Goal: Task Accomplishment & Management: Manage account settings

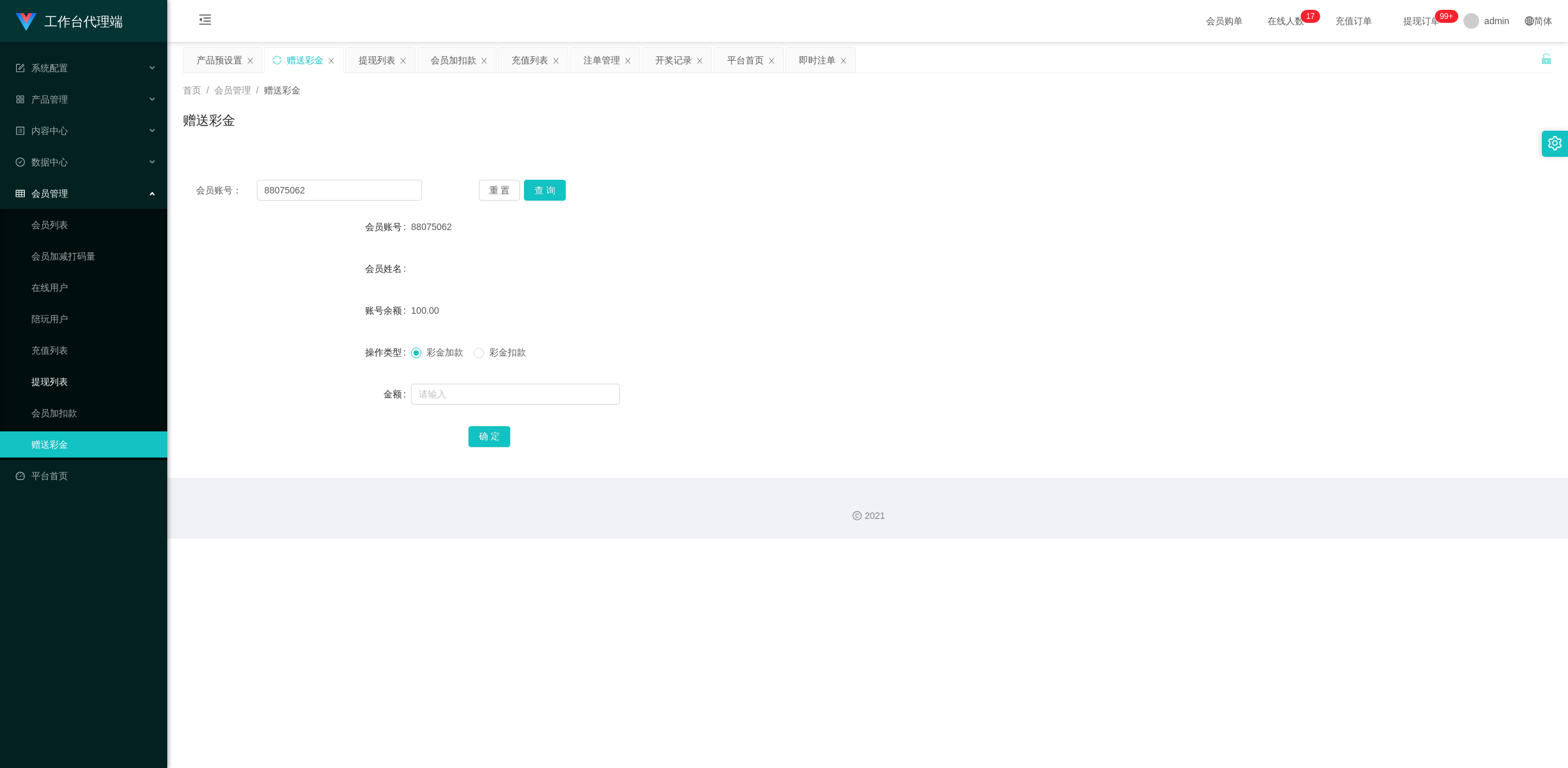
click at [71, 374] on link "提现列表" at bounding box center [93, 382] width 125 height 26
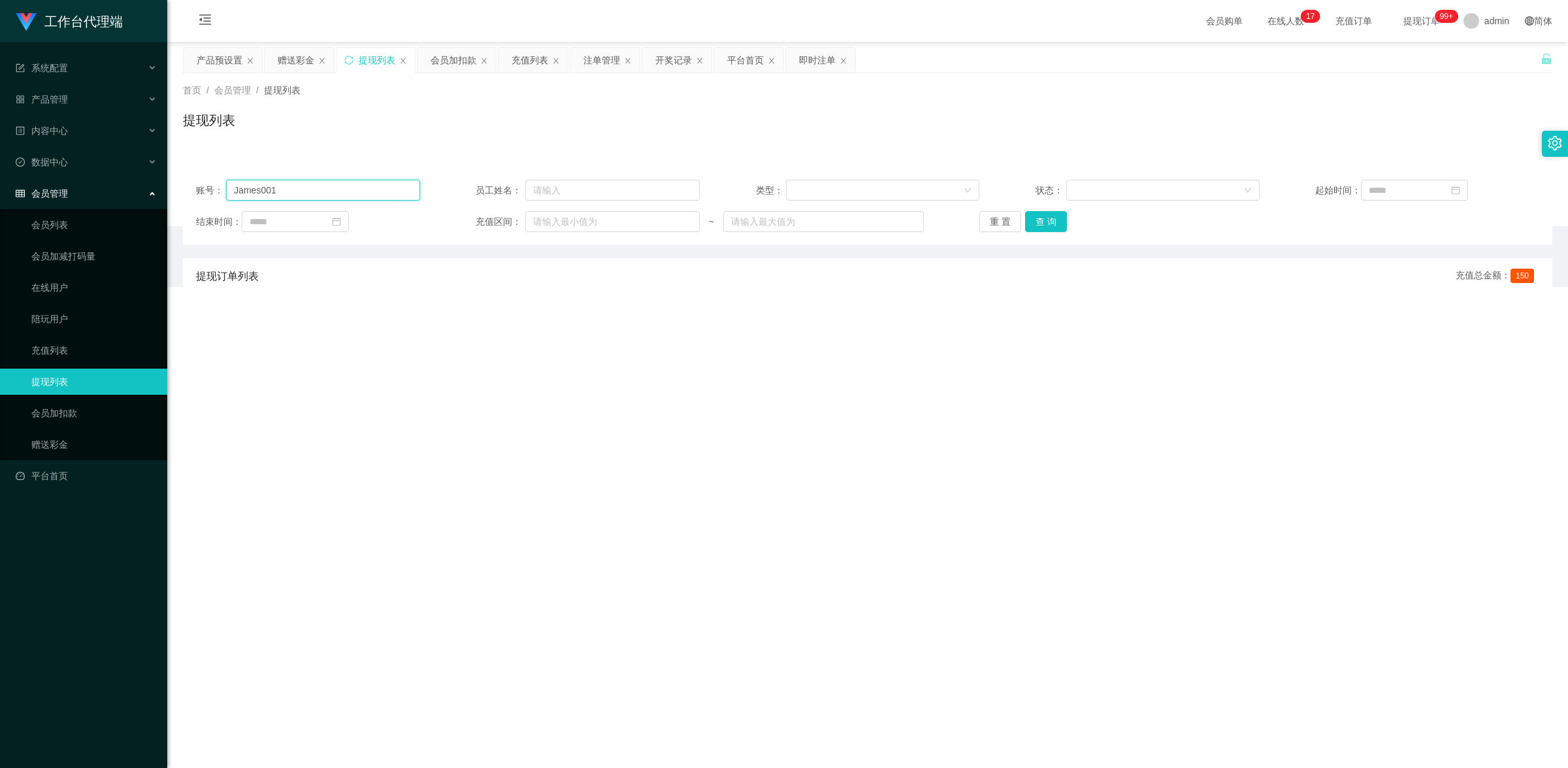
click at [344, 186] on input "James001" at bounding box center [322, 190] width 193 height 21
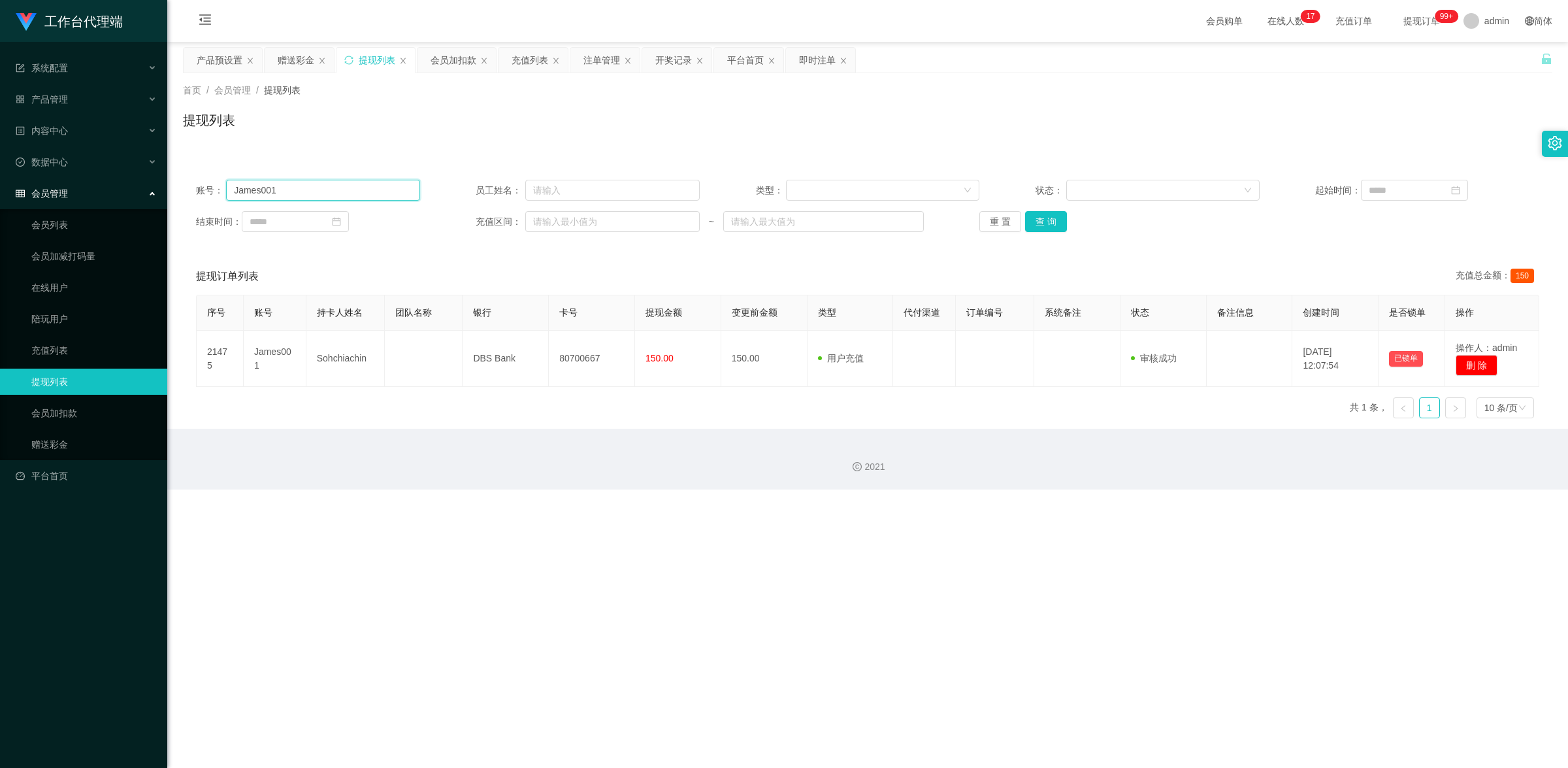
click at [344, 186] on input "James001" at bounding box center [322, 190] width 193 height 21
paste input "88075062"
type input "88075062"
click at [1032, 223] on button "查 询" at bounding box center [1045, 222] width 42 height 21
click at [93, 440] on link "赠送彩金" at bounding box center [93, 444] width 125 height 26
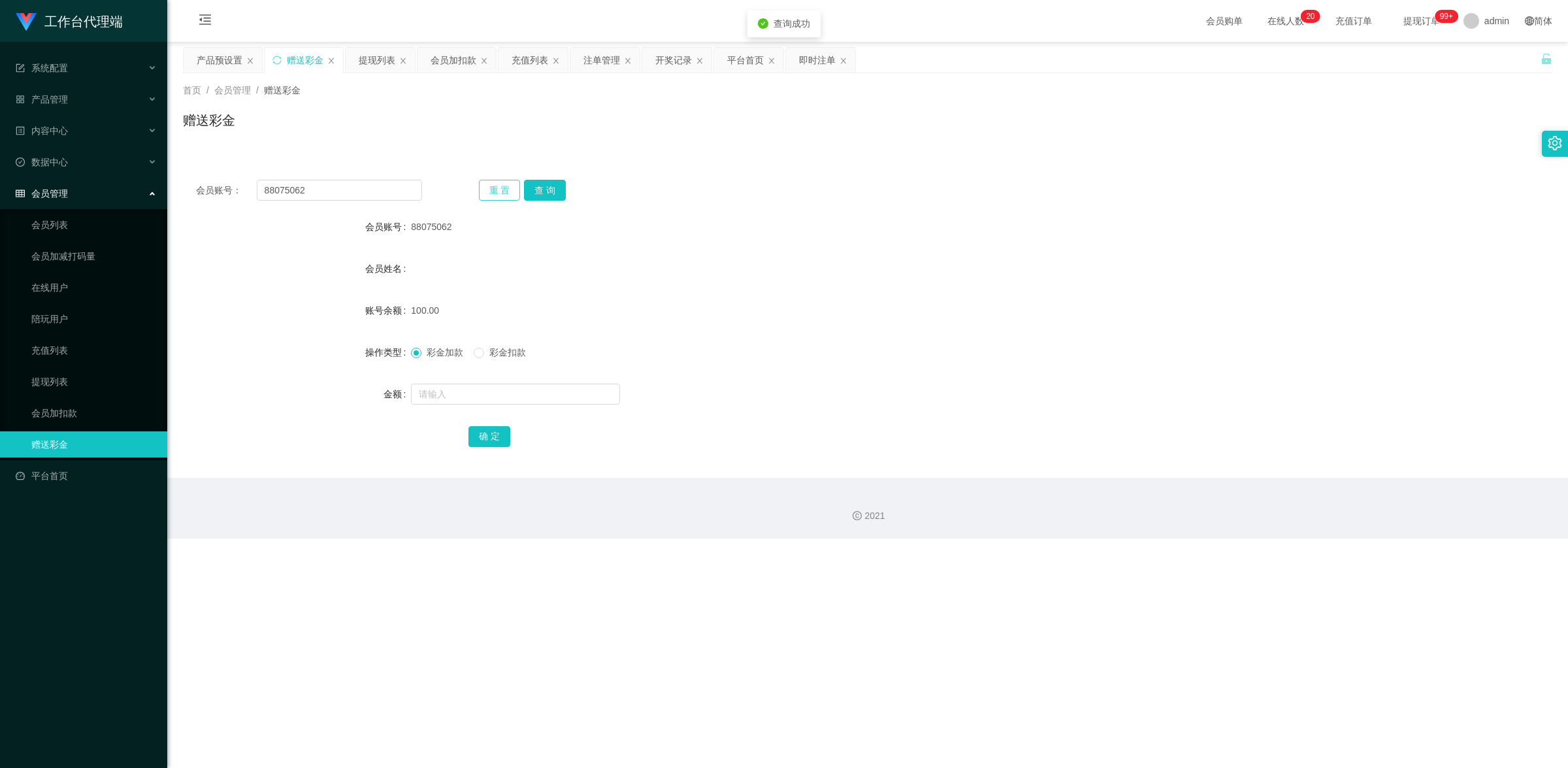
click at [517, 195] on button "重 置" at bounding box center [499, 190] width 42 height 21
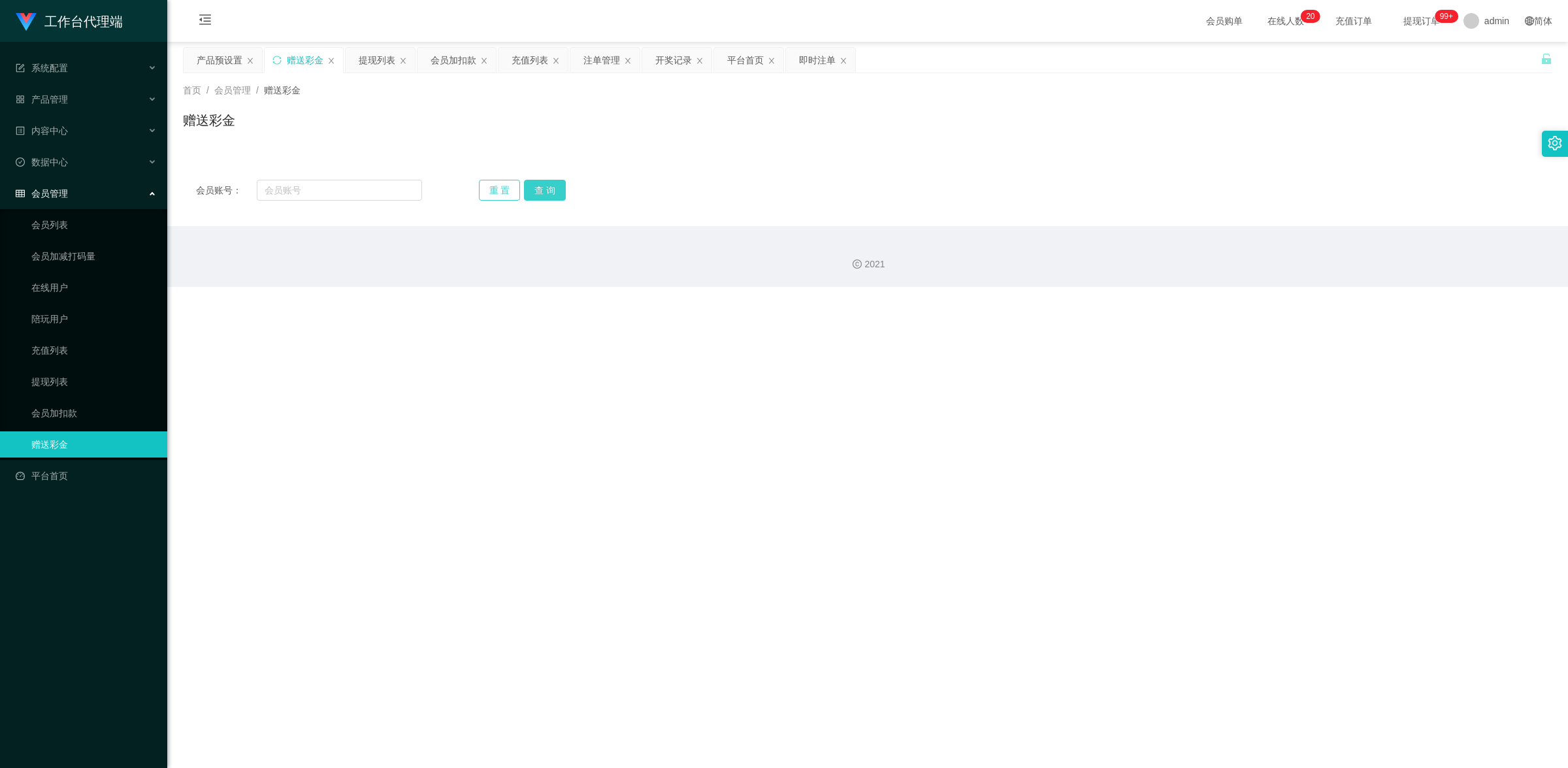
drag, startPoint x: 537, startPoint y: 194, endPoint x: 518, endPoint y: 193, distance: 19.0
click at [537, 193] on button "查 询" at bounding box center [544, 190] width 42 height 21
click at [415, 190] on input "text" at bounding box center [339, 190] width 165 height 21
paste input "88075062"
type input "88075062"
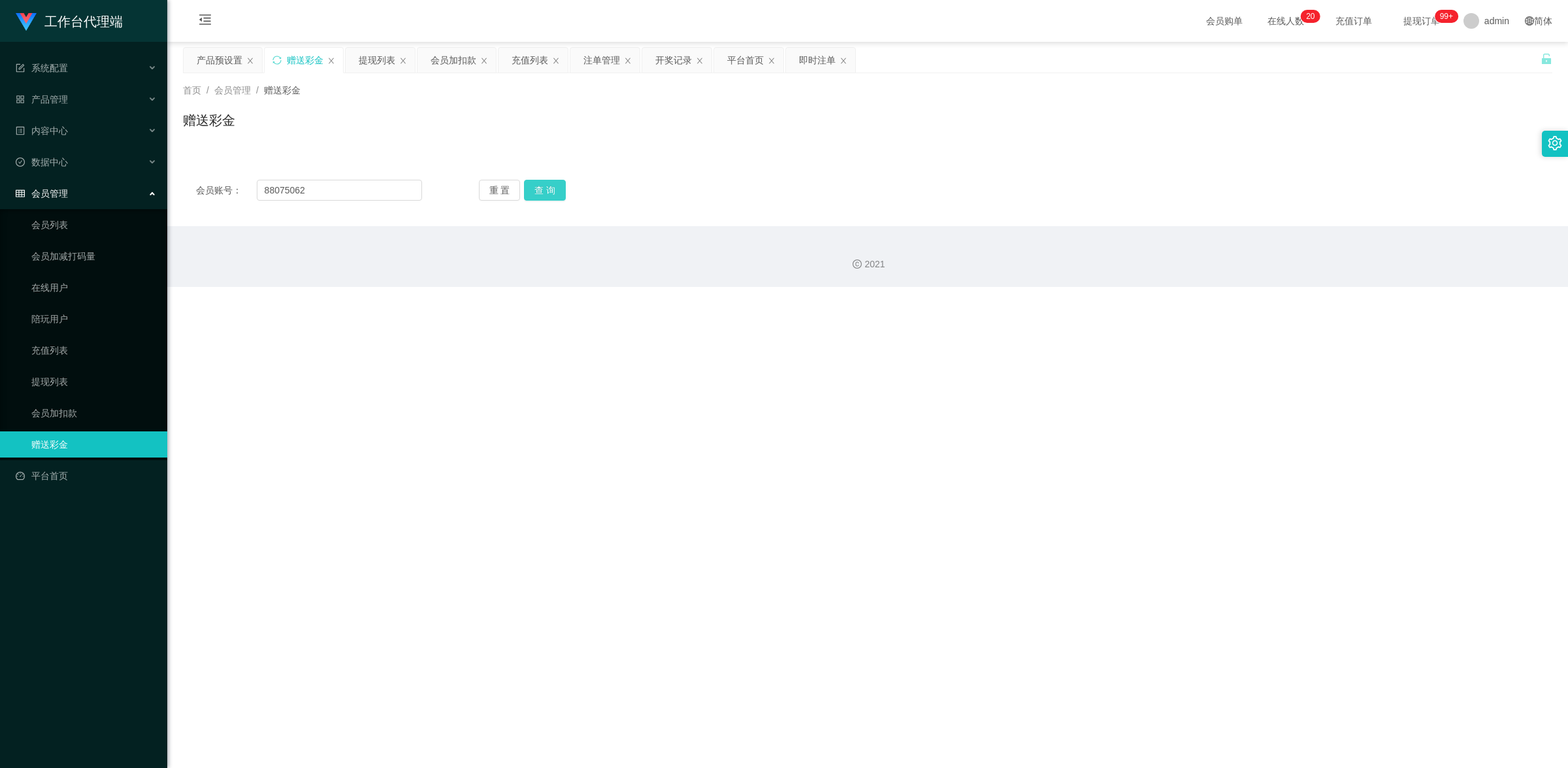
click at [526, 193] on button "查 询" at bounding box center [544, 190] width 42 height 21
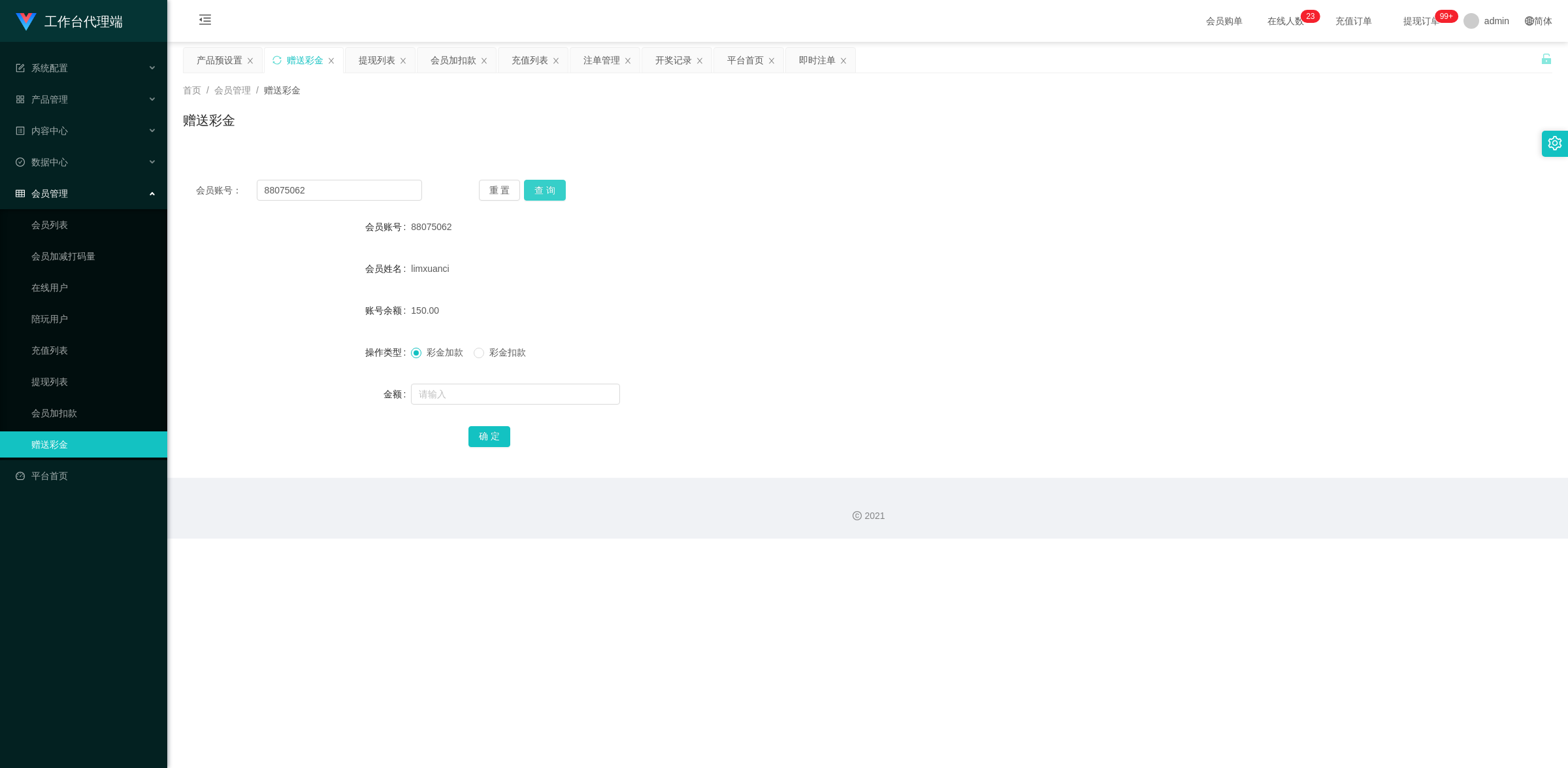
click at [547, 185] on button "查 询" at bounding box center [544, 190] width 42 height 21
click at [64, 380] on link "提现列表" at bounding box center [93, 382] width 125 height 26
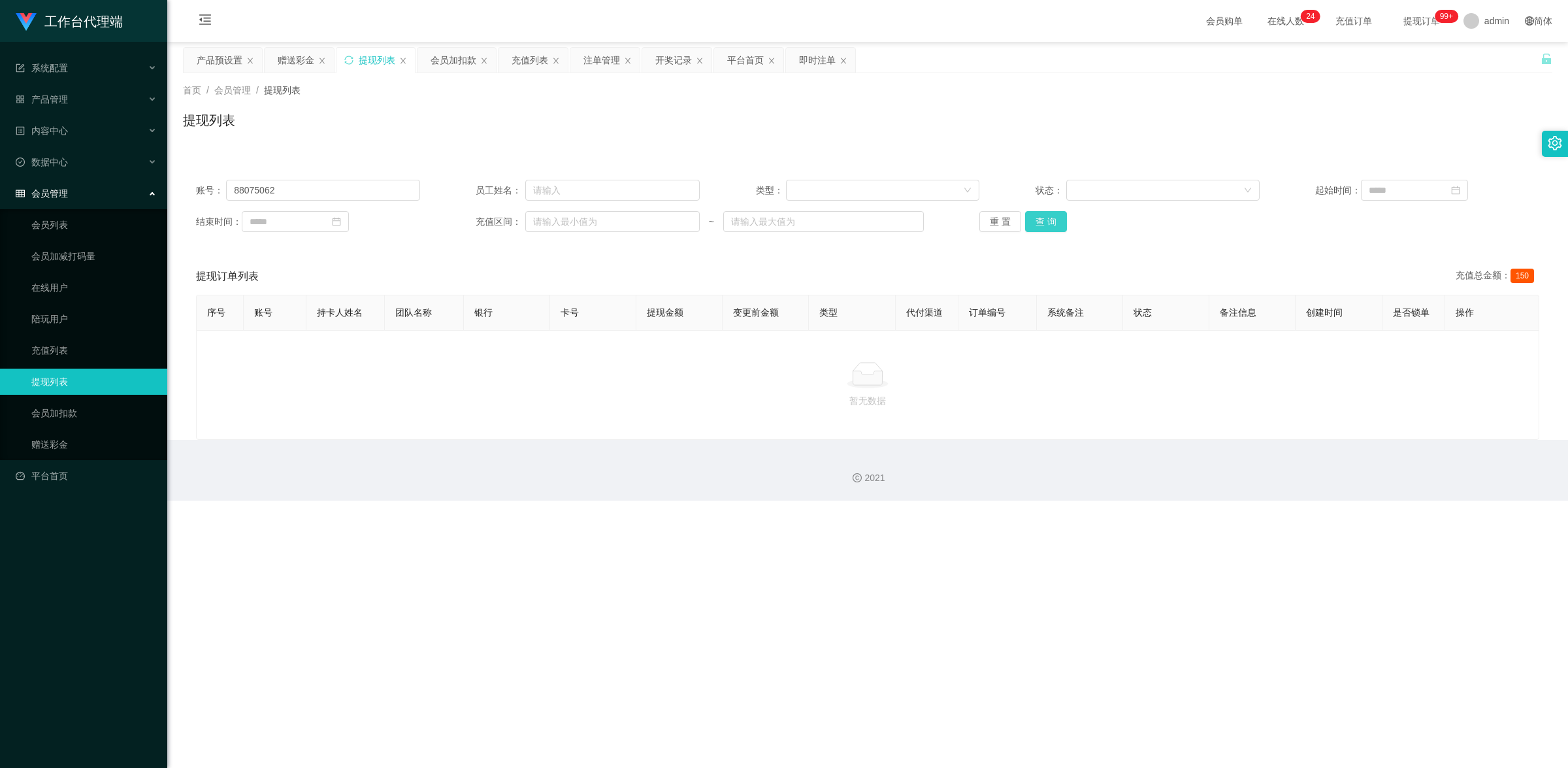
drag, startPoint x: 1049, startPoint y: 225, endPoint x: 1058, endPoint y: 225, distance: 9.0
click at [1049, 225] on button "查 询" at bounding box center [1045, 222] width 42 height 21
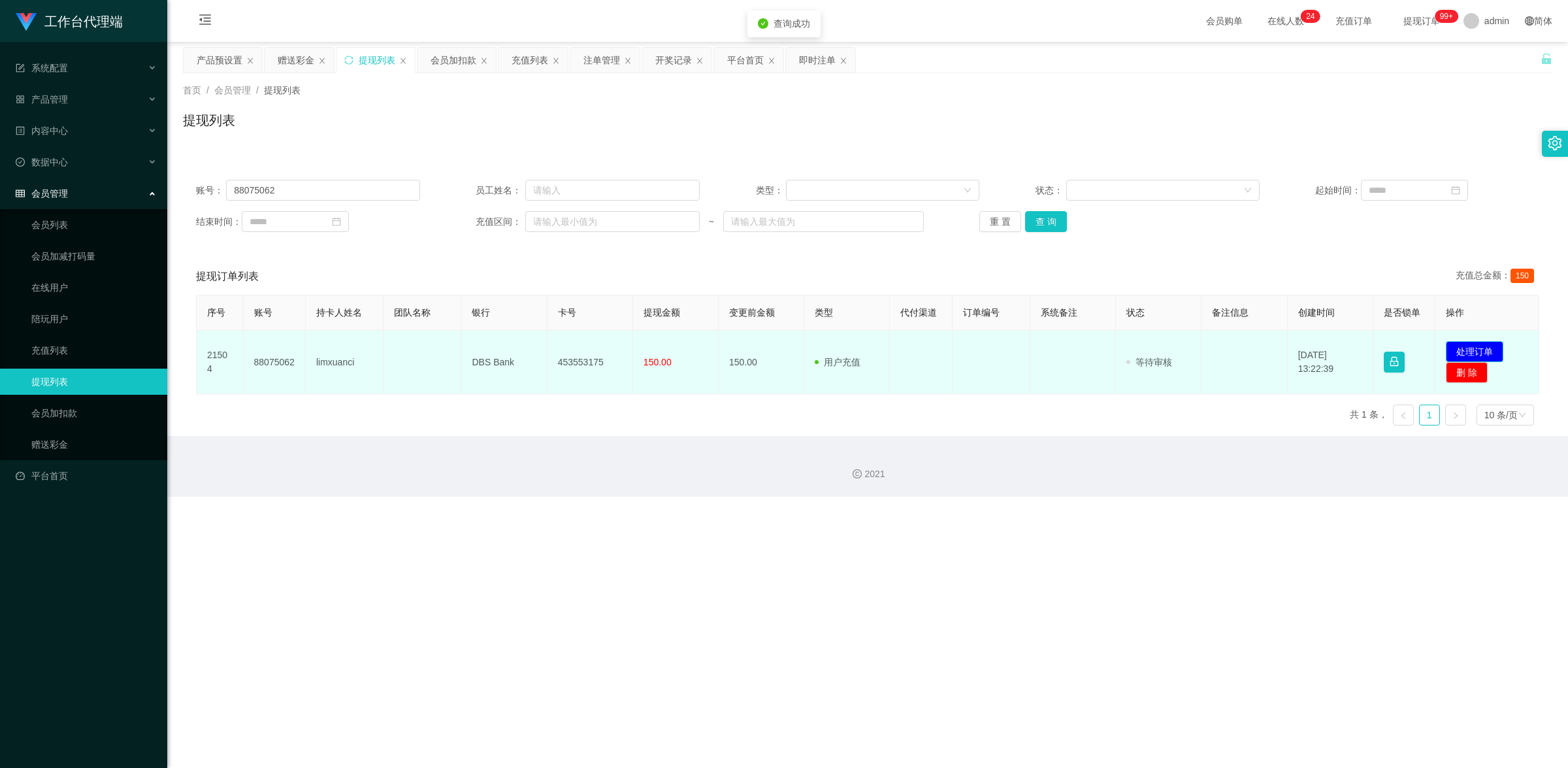
click at [1472, 351] on button "处理订单" at bounding box center [1475, 352] width 57 height 21
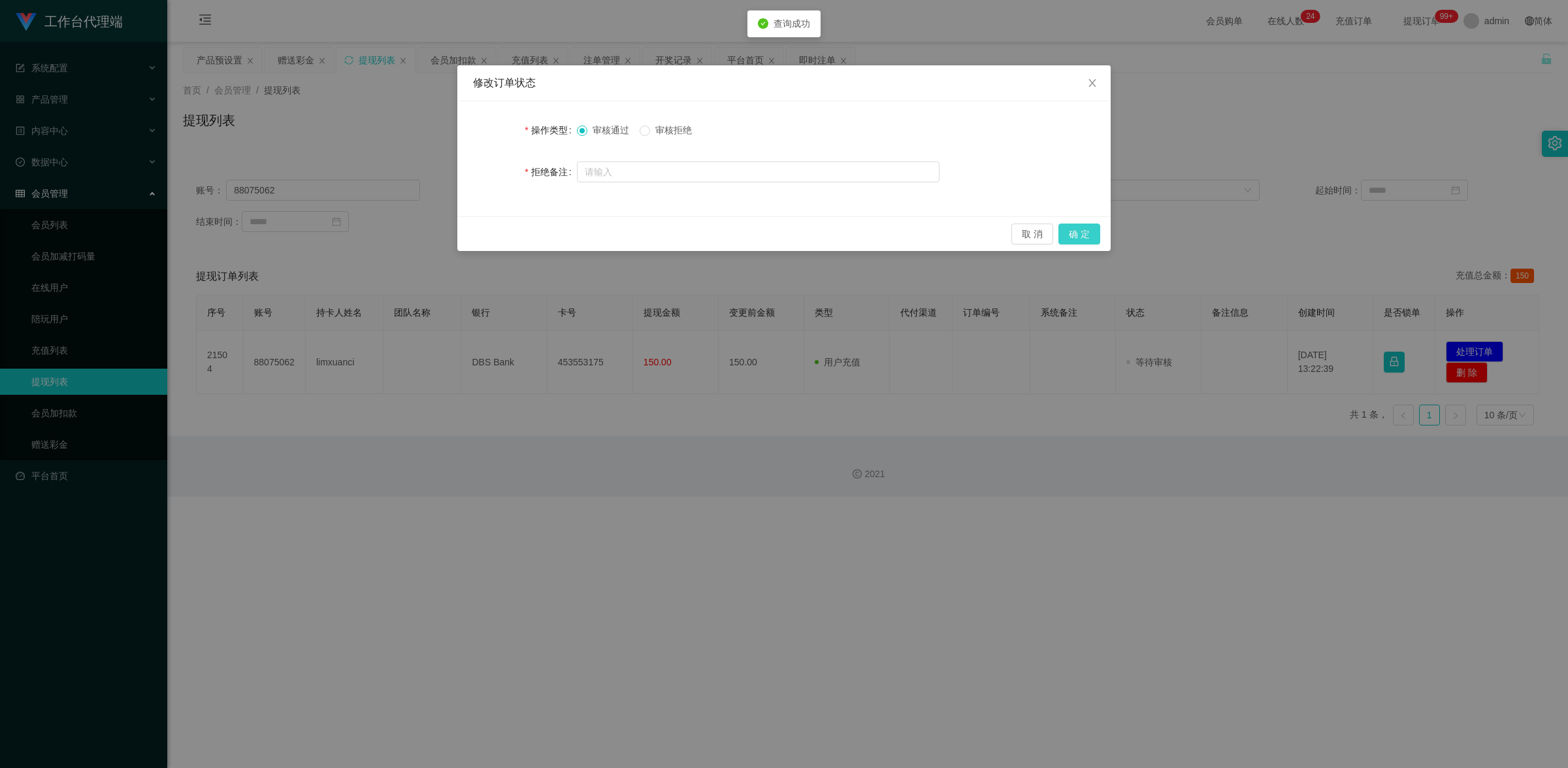
click at [1094, 232] on button "确 定" at bounding box center [1079, 234] width 42 height 21
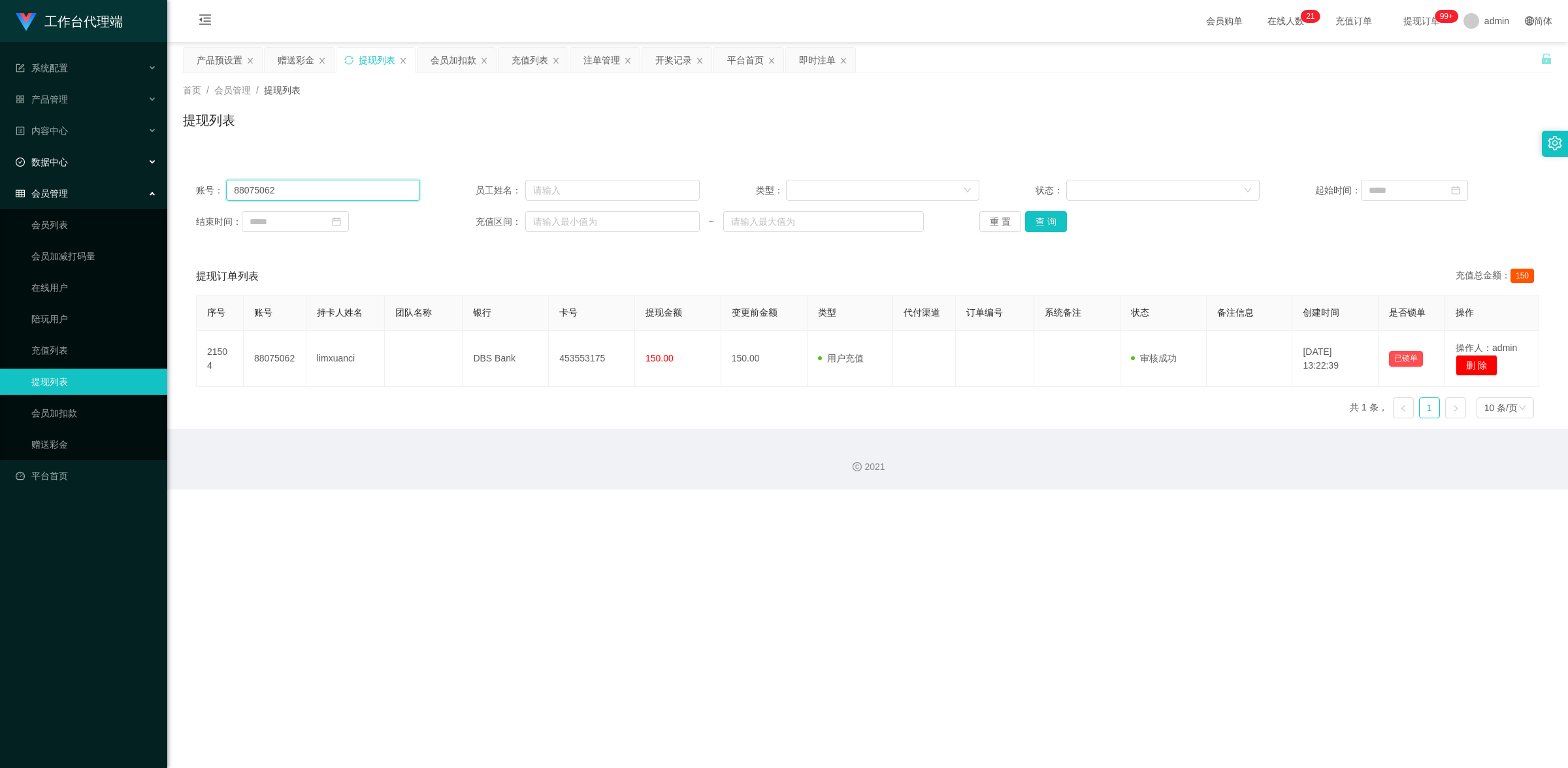
drag, startPoint x: 334, startPoint y: 187, endPoint x: 143, endPoint y: 169, distance: 191.8
click at [143, 169] on section "工作台代理端 系统配置 产品管理 产品列表 产品预设置 开奖记录 注单管理 即时注单 内容中心 数据中心 会员管理 会员列表 会员加减打码量 在线用户 陪玩用…" at bounding box center [784, 244] width 1568 height 489
paste input "Kek"
type input "Kek"
click at [1044, 219] on button "查 询" at bounding box center [1045, 222] width 42 height 21
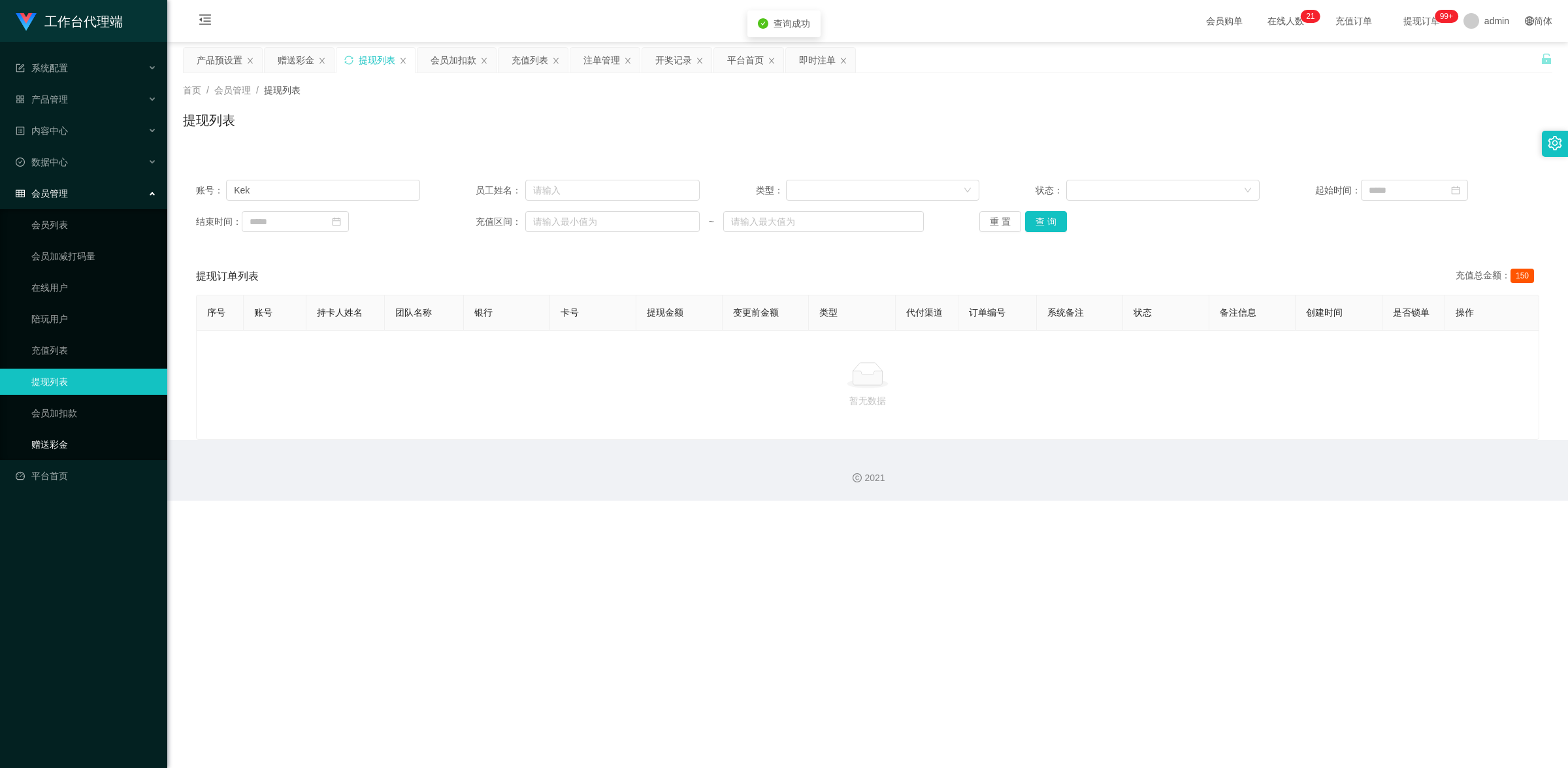
drag, startPoint x: 47, startPoint y: 439, endPoint x: 440, endPoint y: 232, distance: 444.2
click at [48, 439] on link "赠送彩金" at bounding box center [93, 444] width 125 height 26
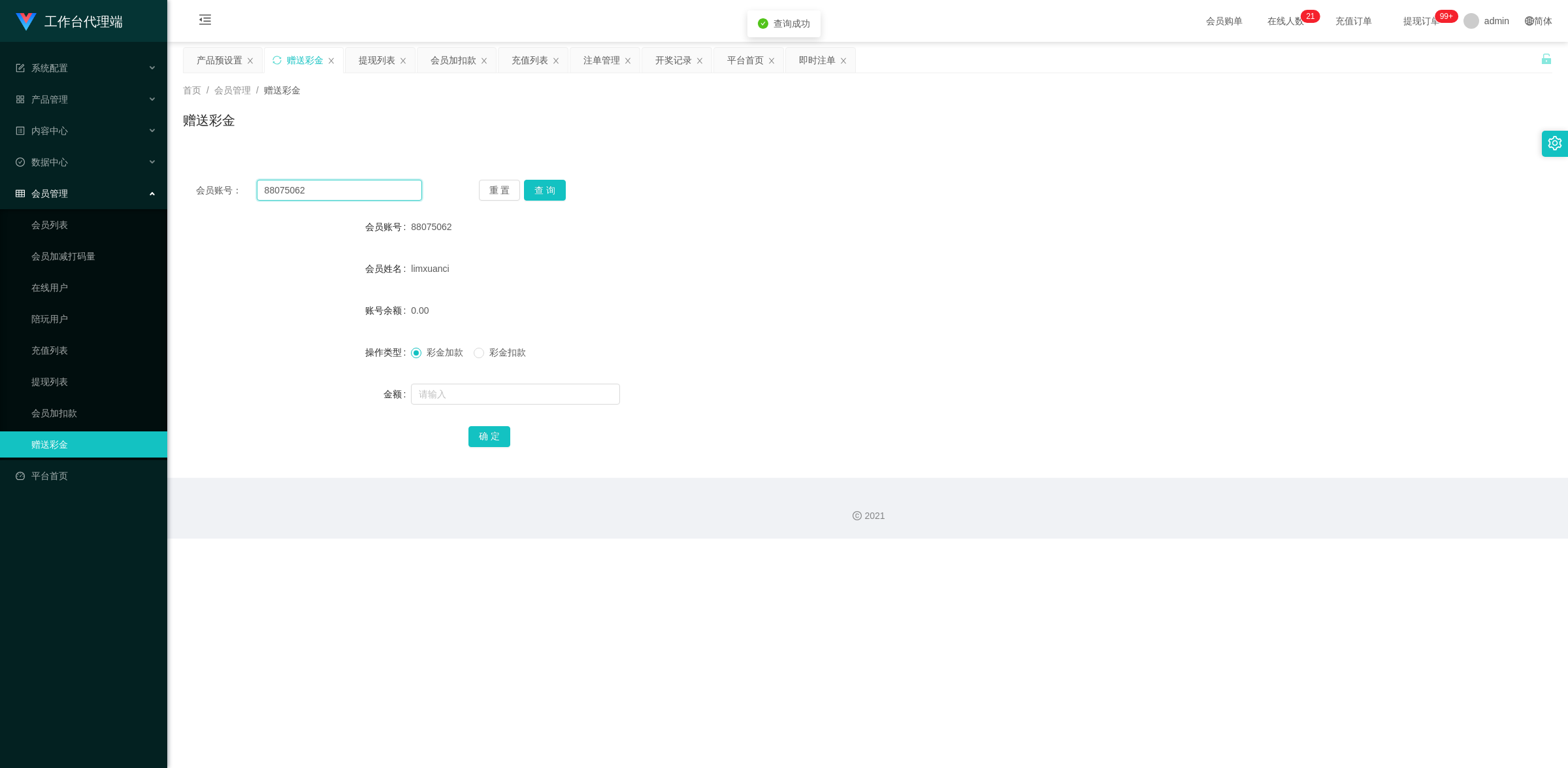
drag, startPoint x: 303, startPoint y: 190, endPoint x: 157, endPoint y: 184, distance: 146.1
click at [157, 184] on section "工作台代理端 系统配置 产品管理 产品列表 产品预设置 开奖记录 注单管理 即时注单 内容中心 数据中心 会员管理 会员列表 会员加减打码量 在线用户 陪玩用…" at bounding box center [784, 269] width 1568 height 539
paste input "Kek"
type input "Kek"
click at [550, 187] on button "查 询" at bounding box center [544, 190] width 42 height 21
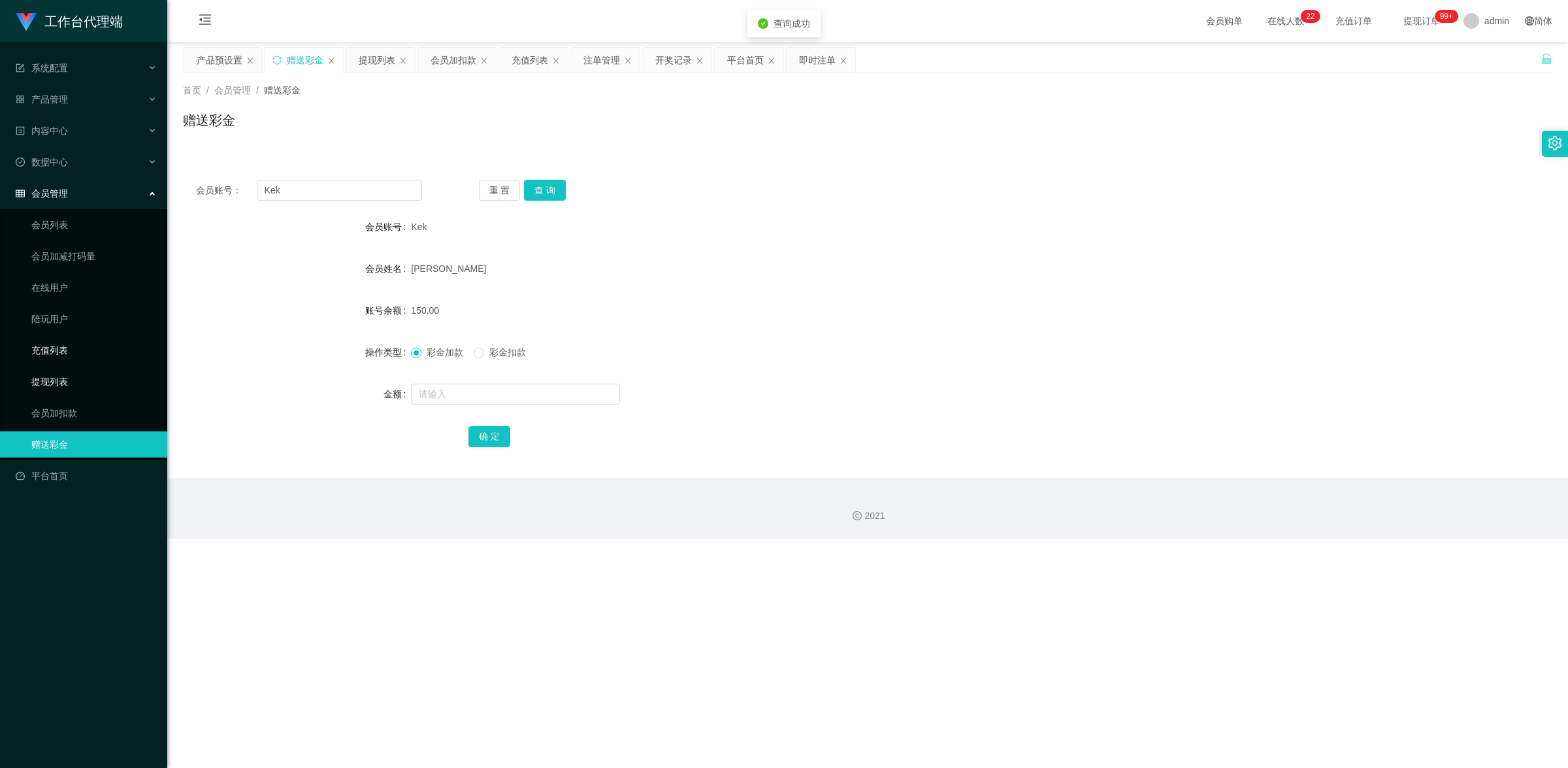
drag, startPoint x: 71, startPoint y: 378, endPoint x: 108, endPoint y: 361, distance: 40.7
click at [71, 378] on link "提现列表" at bounding box center [93, 382] width 125 height 26
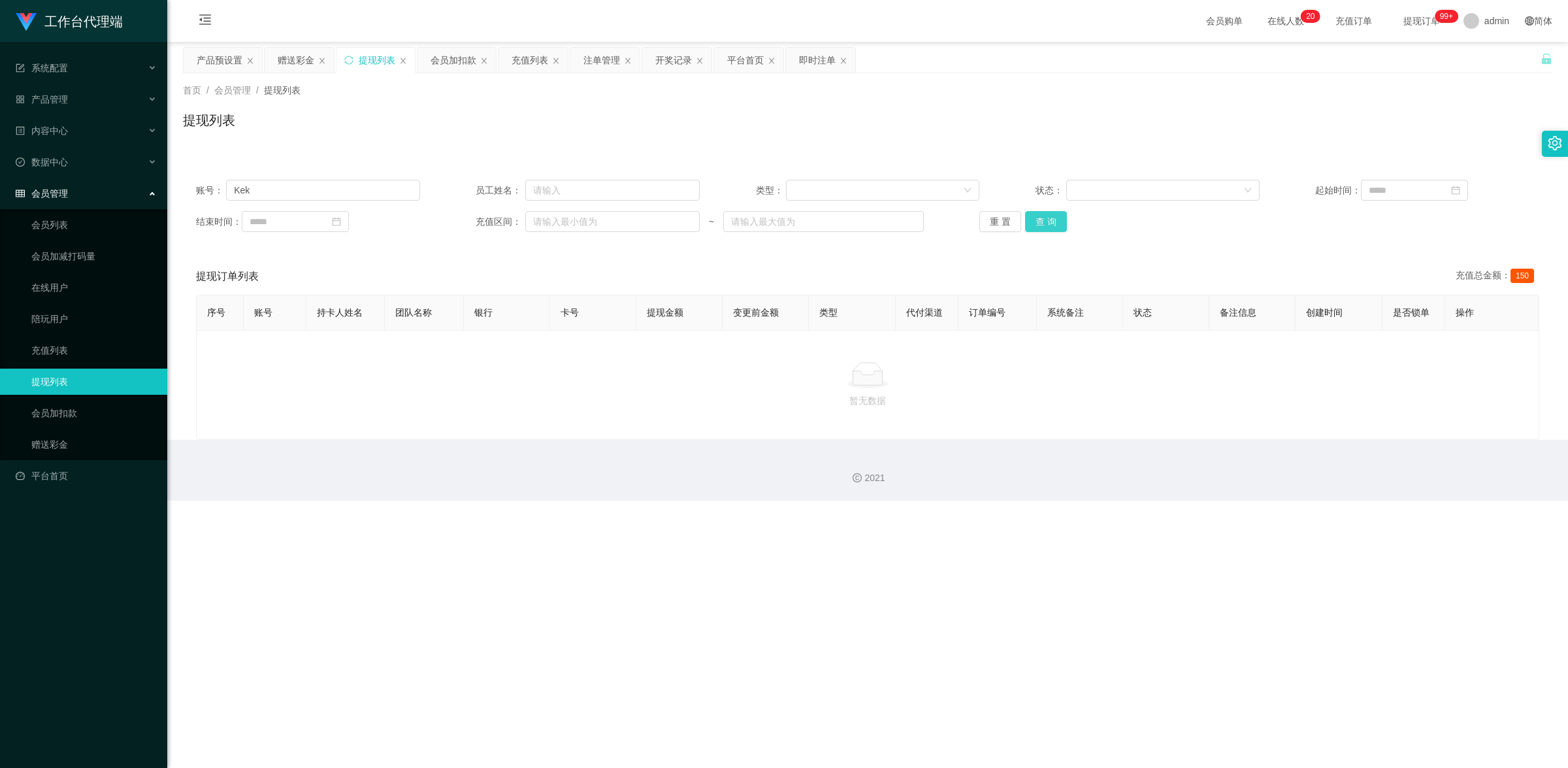
click at [1047, 221] on button "查 询" at bounding box center [1045, 222] width 42 height 21
drag, startPoint x: 93, startPoint y: 442, endPoint x: 196, endPoint y: 377, distance: 121.8
click at [92, 442] on link "赠送彩金" at bounding box center [93, 444] width 125 height 26
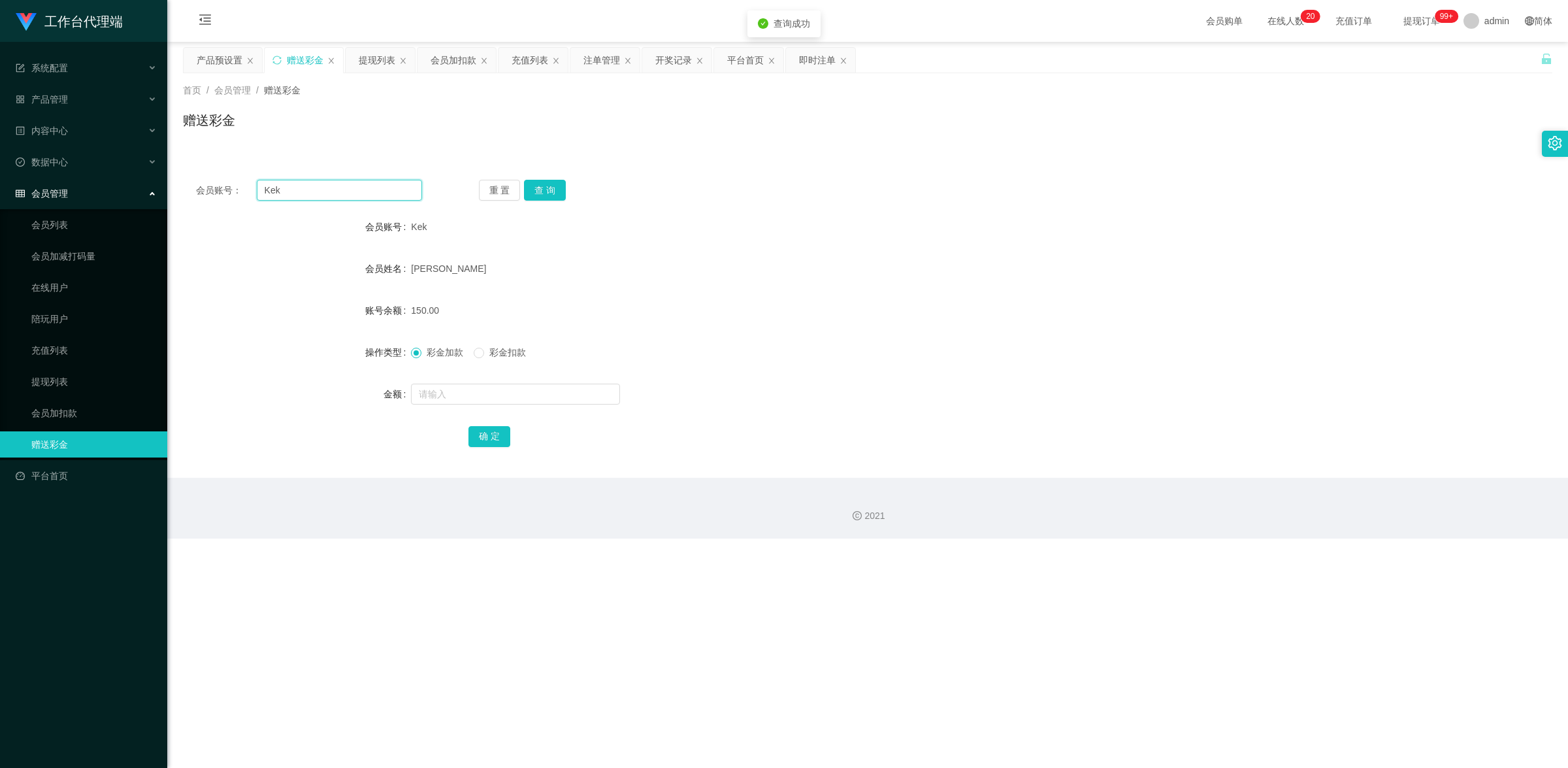
drag, startPoint x: 324, startPoint y: 194, endPoint x: 263, endPoint y: 187, distance: 61.4
click at [247, 182] on div "会员账号： Kek" at bounding box center [308, 190] width 226 height 21
paste input "Jing5020"
type input "Jing5020"
click at [552, 178] on div "会员账号： Jing5020 重 置 查 询 会员账号 Kek 会员姓名 [PERSON_NAME] 账号余额 150.00 操作类型 彩金加款 彩金扣款 金…" at bounding box center [867, 321] width 1369 height 311
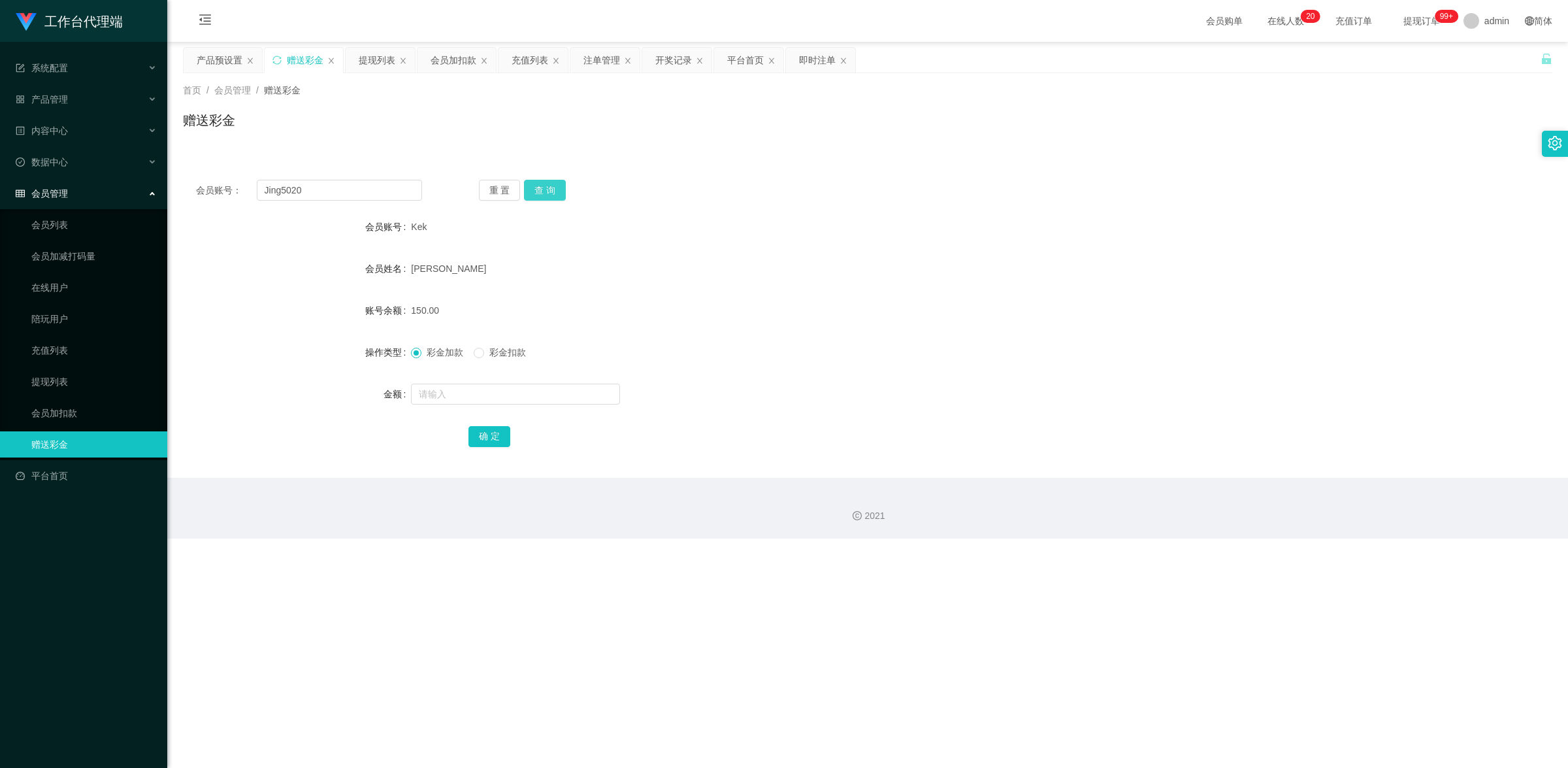
click at [550, 186] on button "查 询" at bounding box center [544, 190] width 42 height 21
click at [452, 390] on input "text" at bounding box center [516, 394] width 209 height 21
type input "100"
click at [472, 436] on button "确 定" at bounding box center [489, 436] width 42 height 21
drag, startPoint x: 318, startPoint y: 190, endPoint x: 161, endPoint y: 172, distance: 158.0
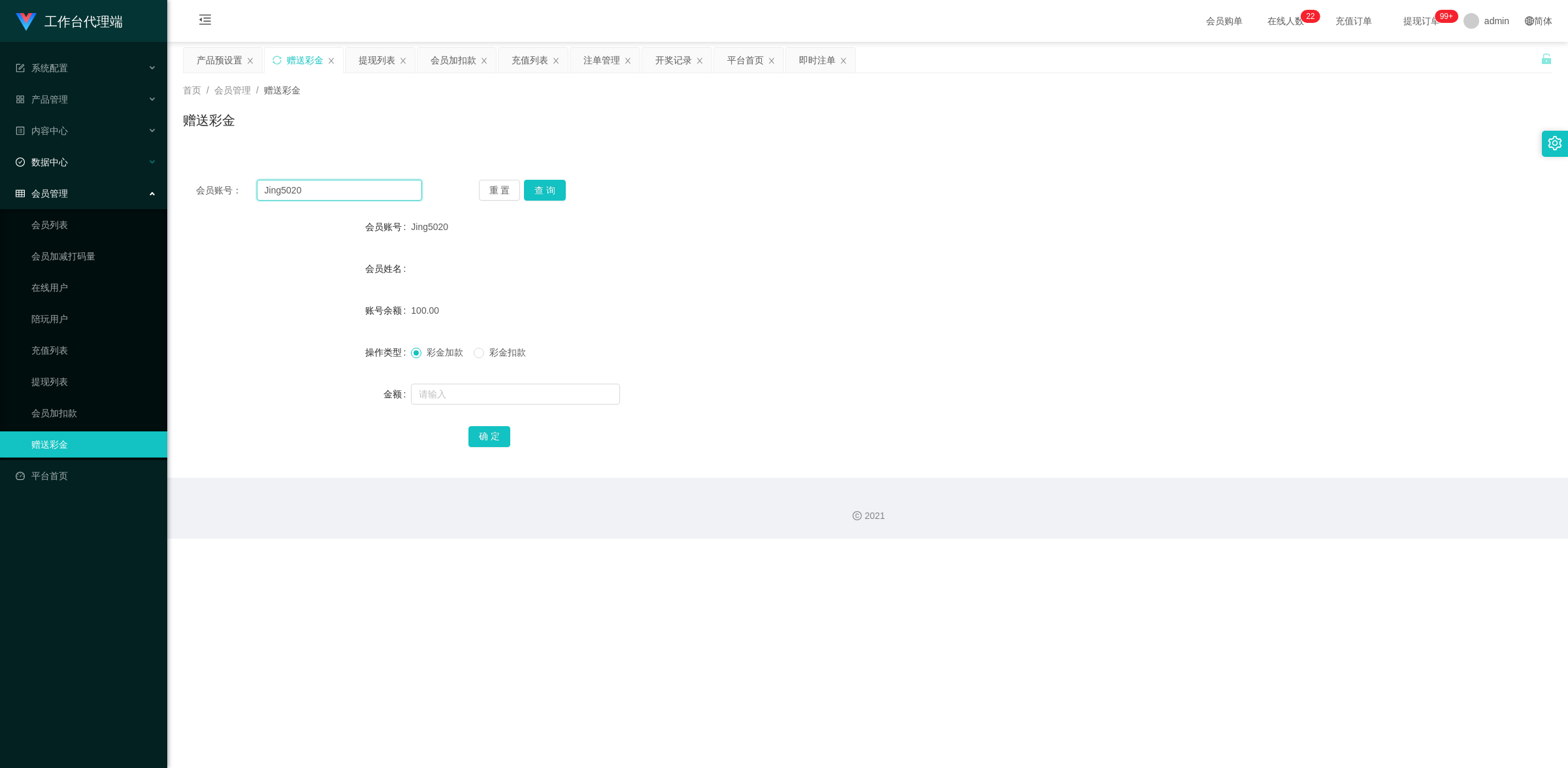
click at [214, 173] on div "会员账号： Jing5020 重 置 查 询 会员账号 Jing5020 会员姓名 账号余额 100.00 操作类型 彩金加款 彩金扣款 金额 确 定" at bounding box center [867, 321] width 1369 height 311
click at [60, 390] on link "提现列表" at bounding box center [93, 382] width 125 height 26
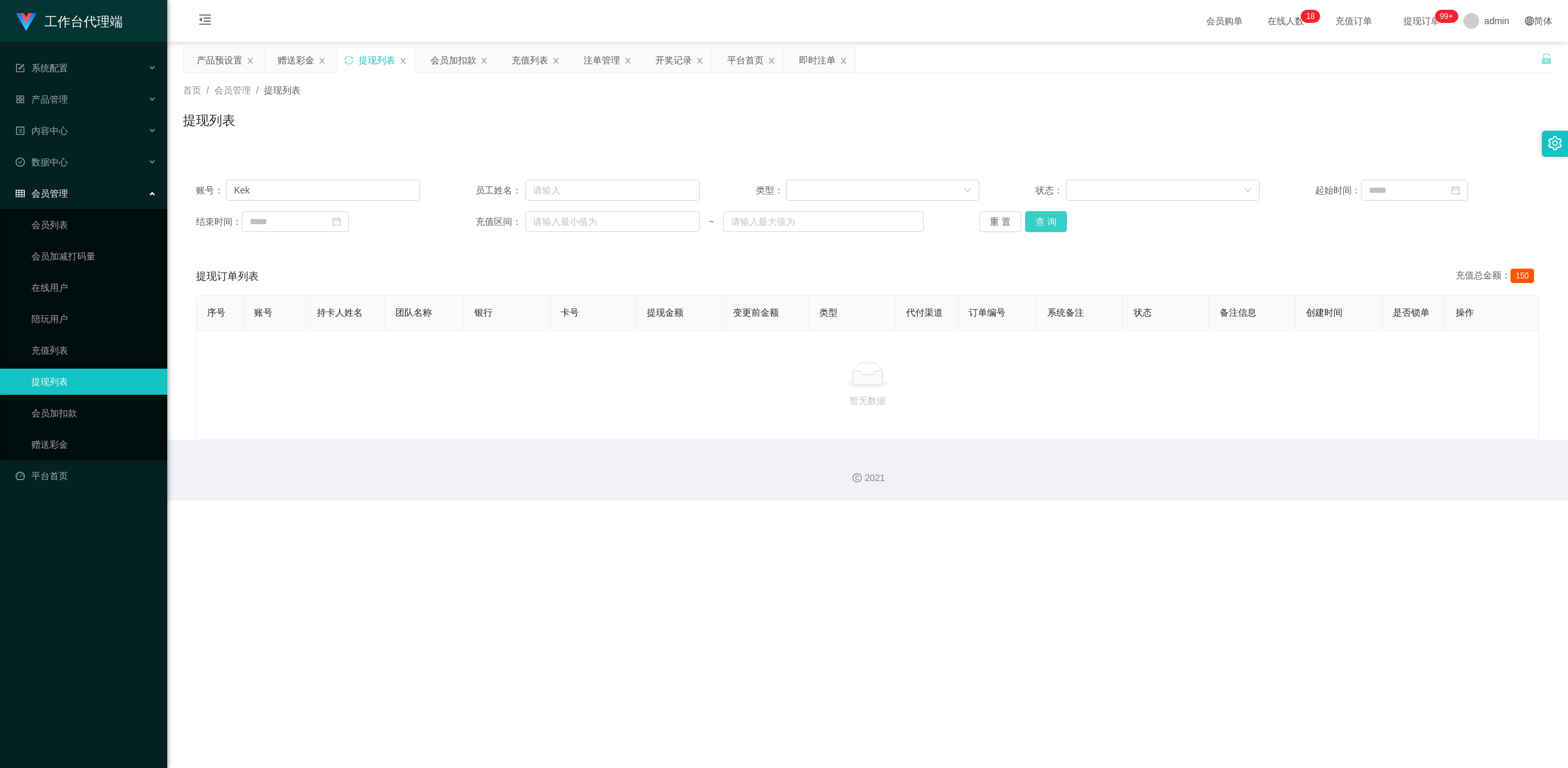
click at [1030, 211] on button "查 询" at bounding box center [1045, 222] width 42 height 21
click at [1062, 223] on button "查 询" at bounding box center [1045, 222] width 42 height 21
click at [1054, 220] on button "查 询" at bounding box center [1045, 222] width 42 height 21
click at [1049, 226] on button "查 询" at bounding box center [1045, 222] width 42 height 21
click at [68, 449] on link "赠送彩金" at bounding box center [93, 444] width 125 height 26
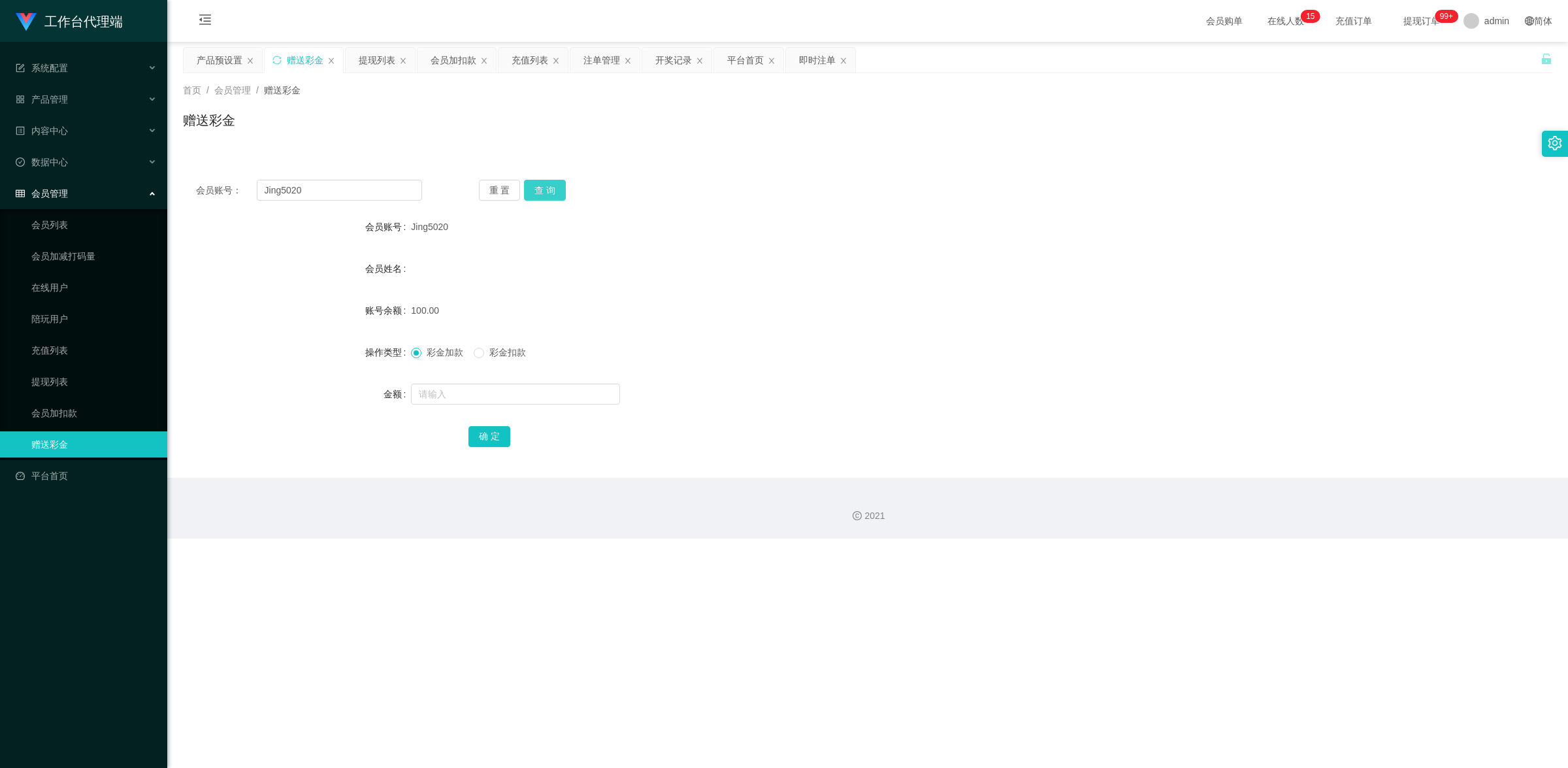
click at [543, 194] on button "查 询" at bounding box center [544, 190] width 42 height 21
click at [67, 384] on link "提现列表" at bounding box center [93, 382] width 125 height 26
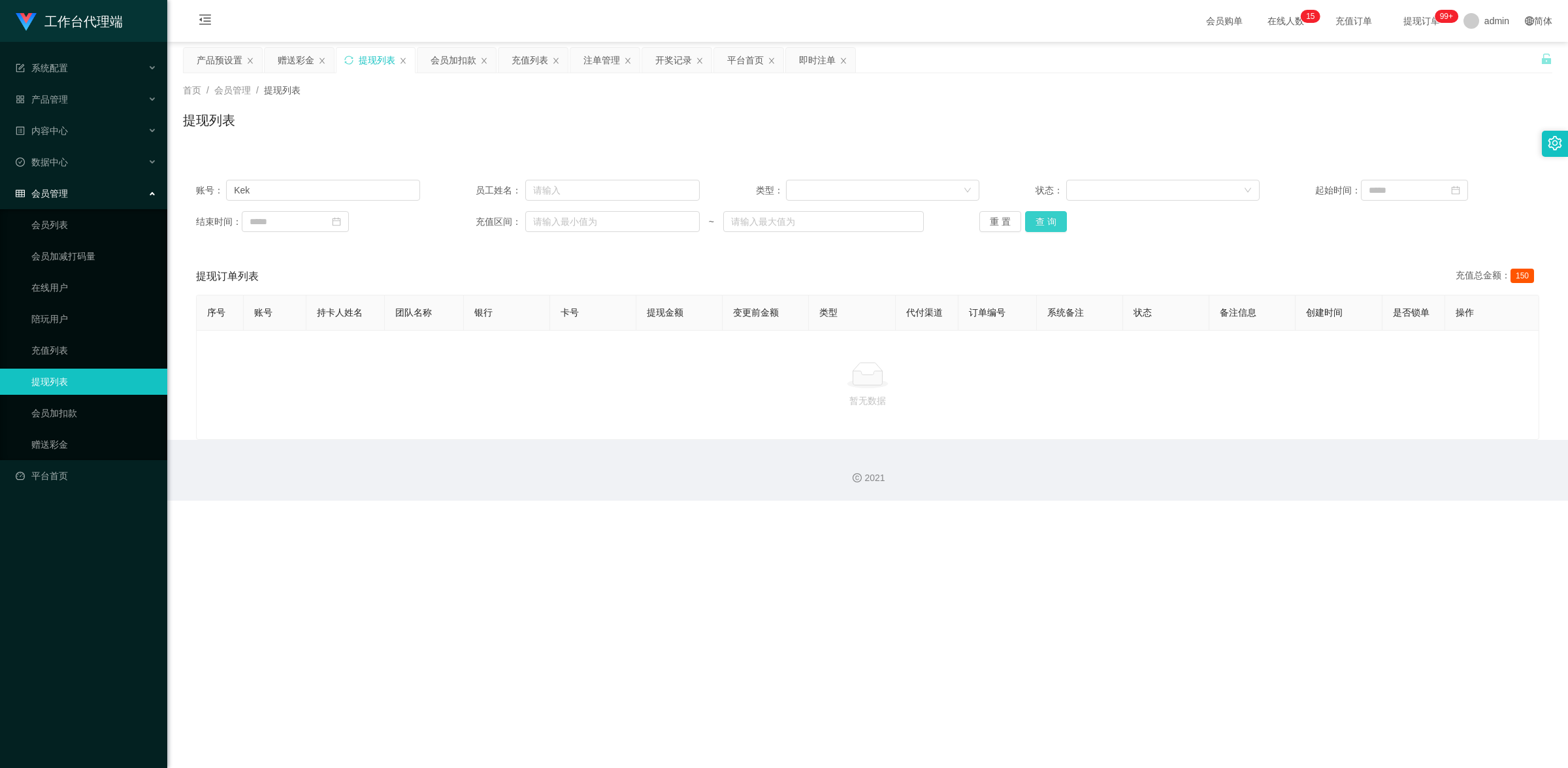
click at [1044, 223] on button "查 询" at bounding box center [1045, 222] width 42 height 21
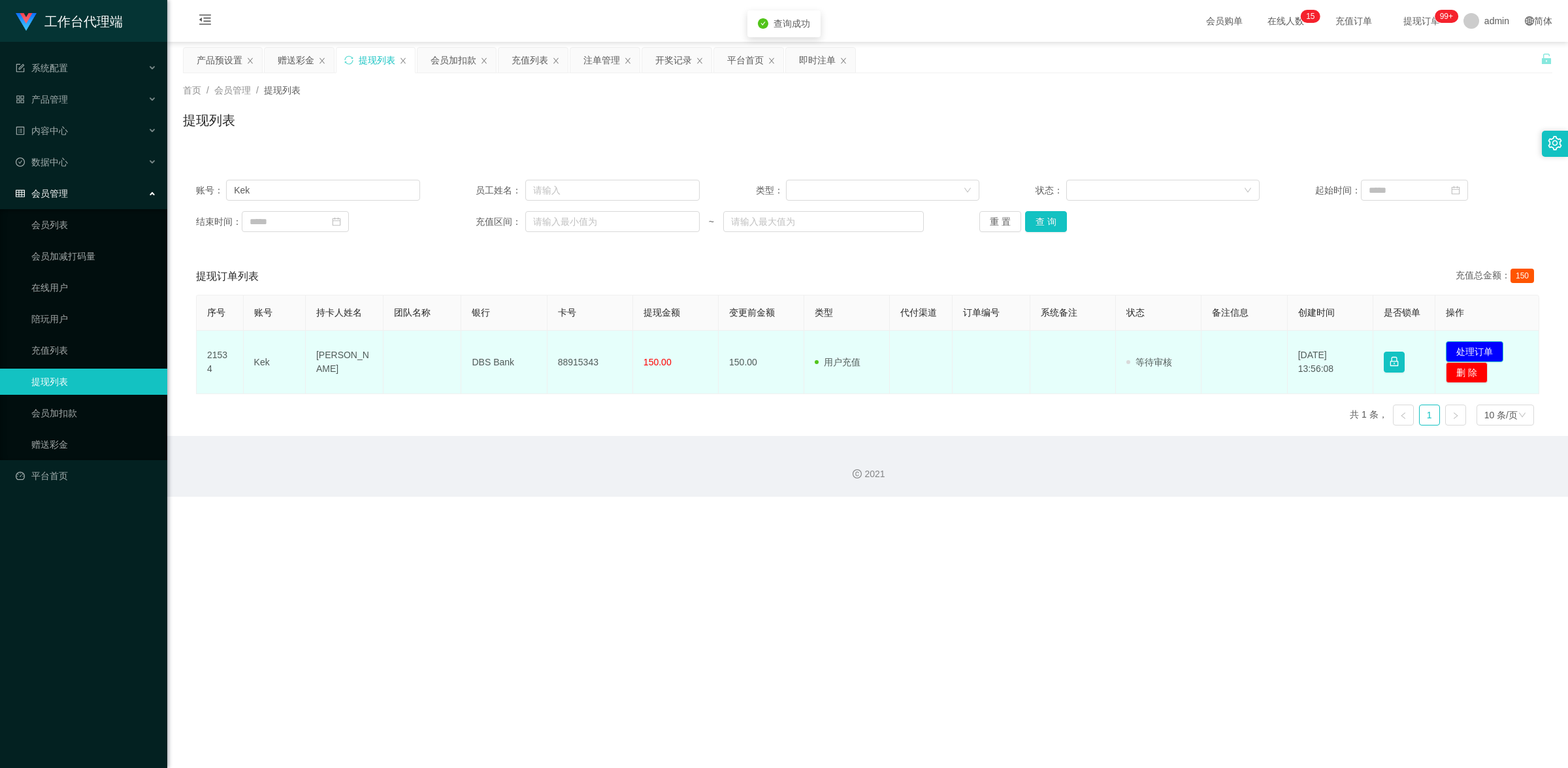
click at [1478, 350] on button "处理订单" at bounding box center [1475, 352] width 57 height 21
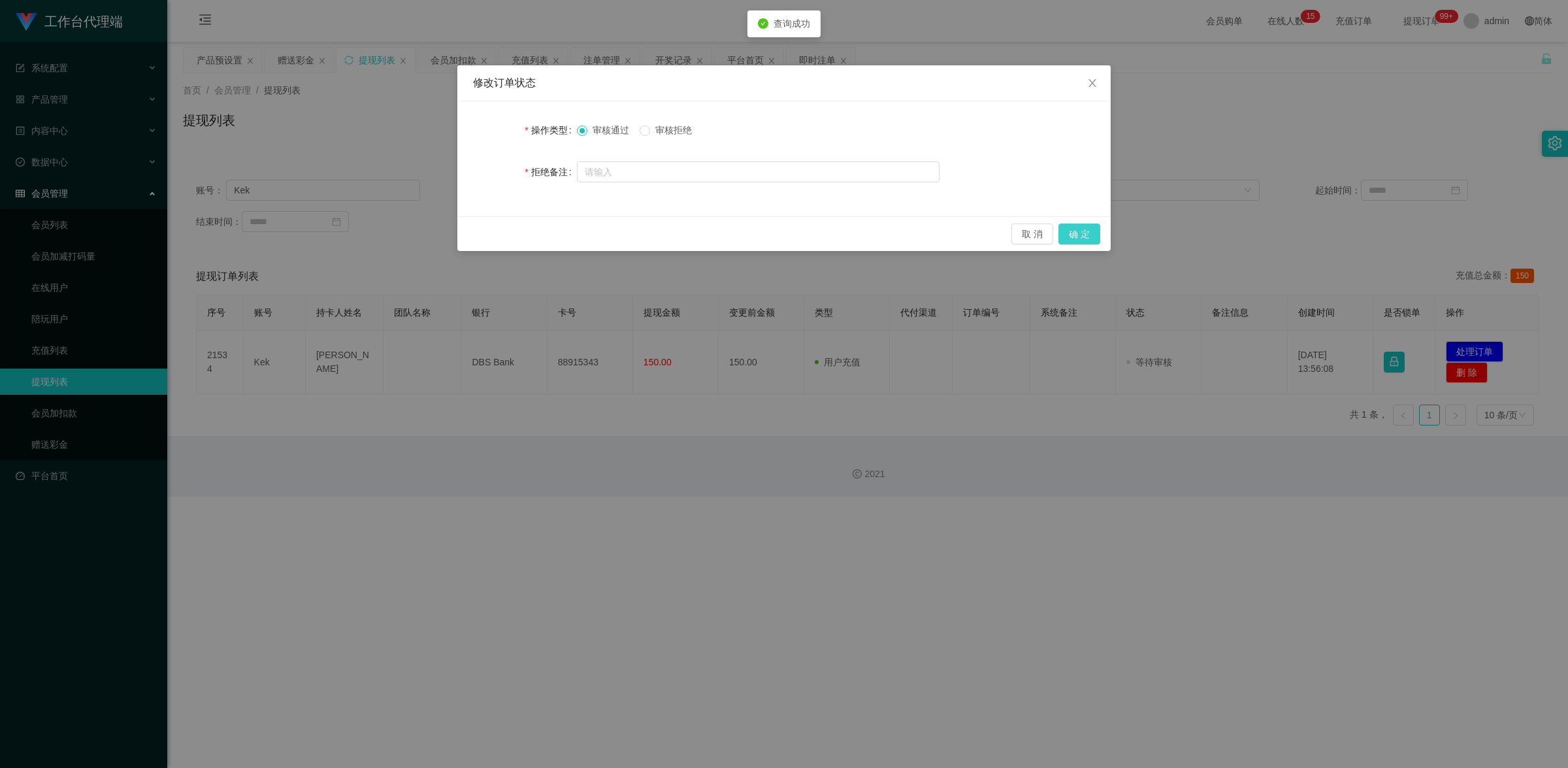
click at [1083, 229] on button "确 定" at bounding box center [1079, 234] width 42 height 21
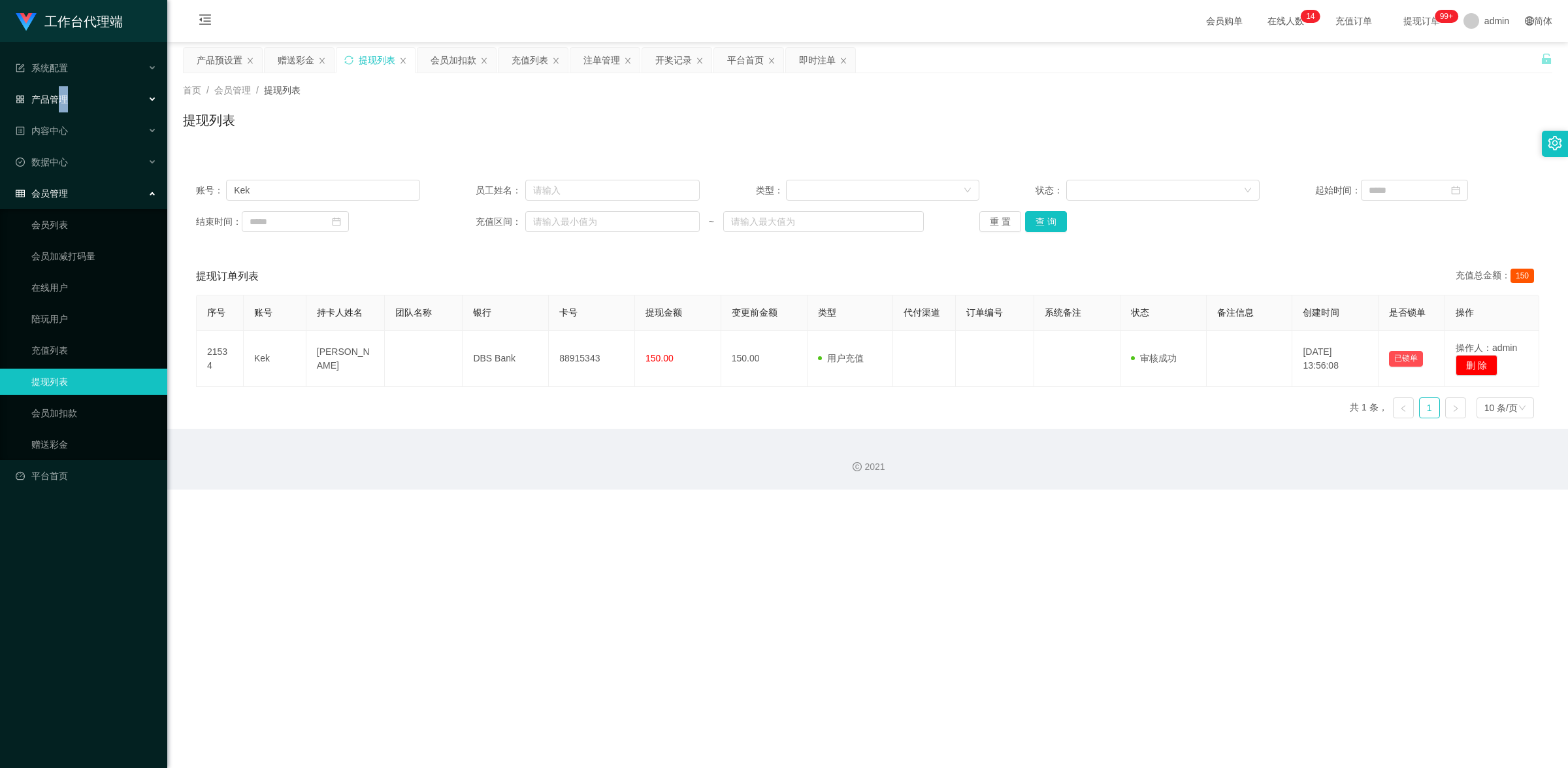
click at [63, 92] on div "产品管理" at bounding box center [83, 100] width 167 height 26
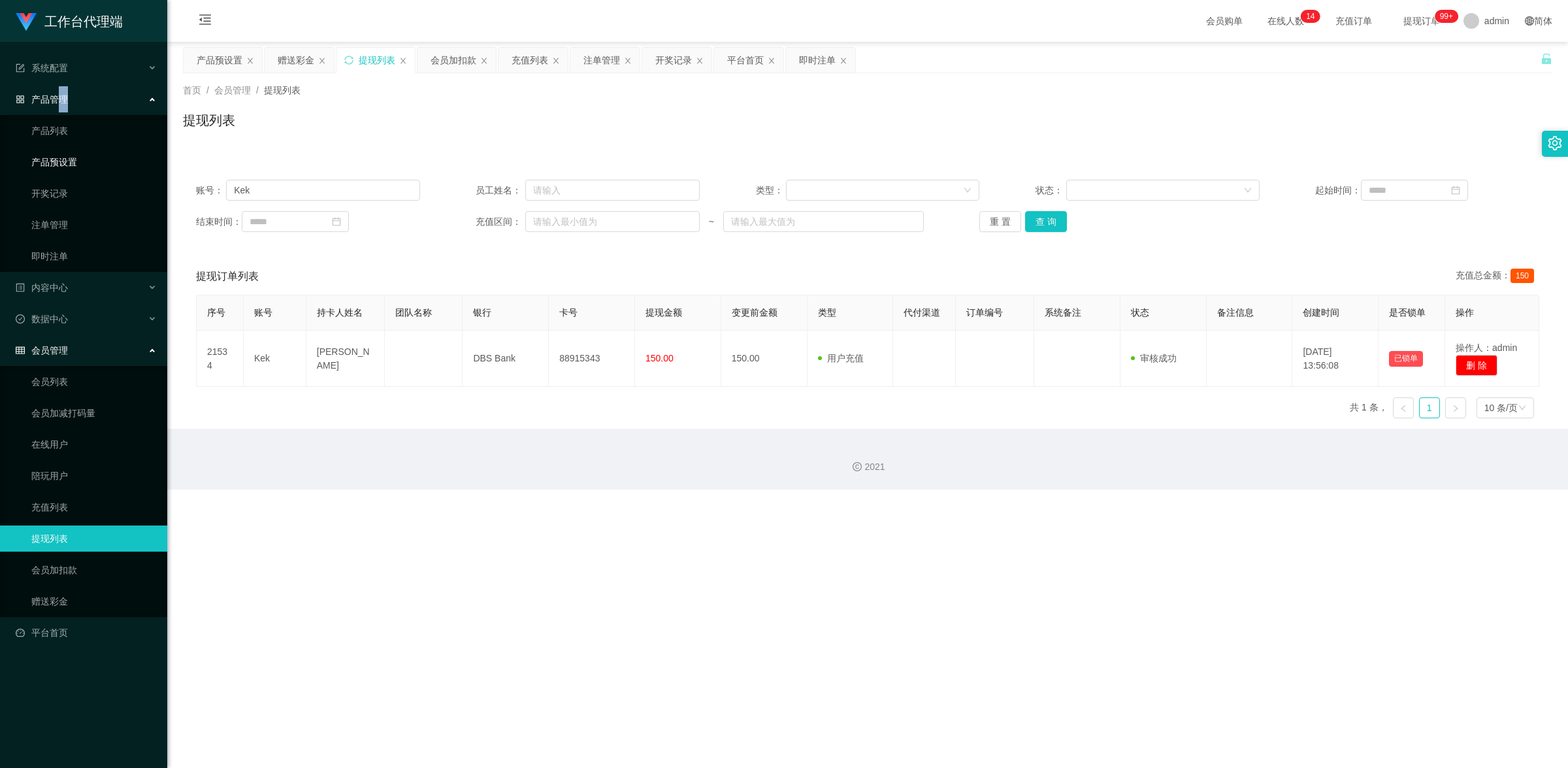
click at [88, 164] on link "产品预设置" at bounding box center [93, 162] width 125 height 26
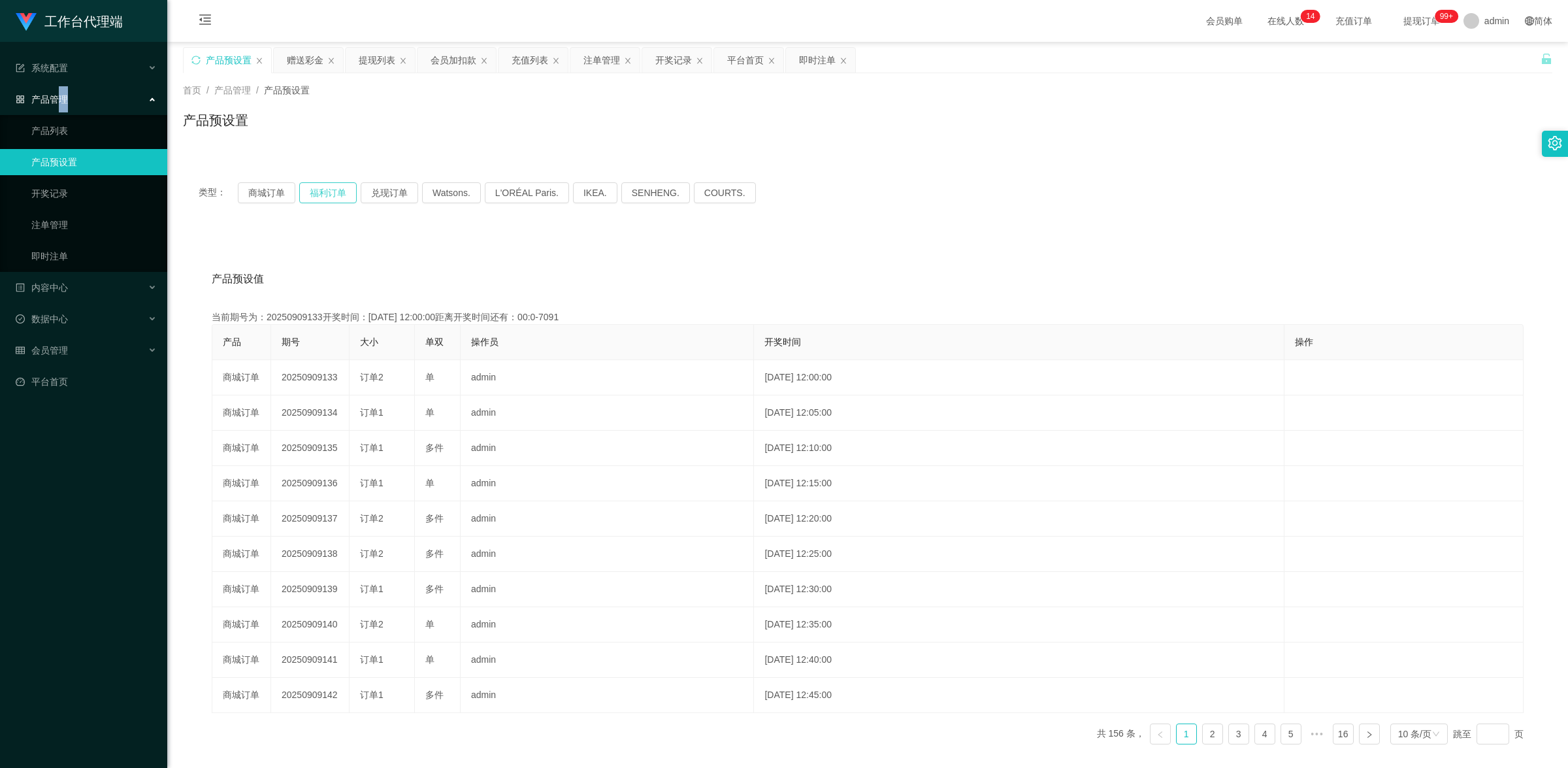
click at [331, 190] on button "福利订单" at bounding box center [328, 193] width 57 height 21
drag, startPoint x: 70, startPoint y: 216, endPoint x: 115, endPoint y: 210, distance: 45.4
click at [70, 216] on link "注单管理" at bounding box center [93, 225] width 125 height 26
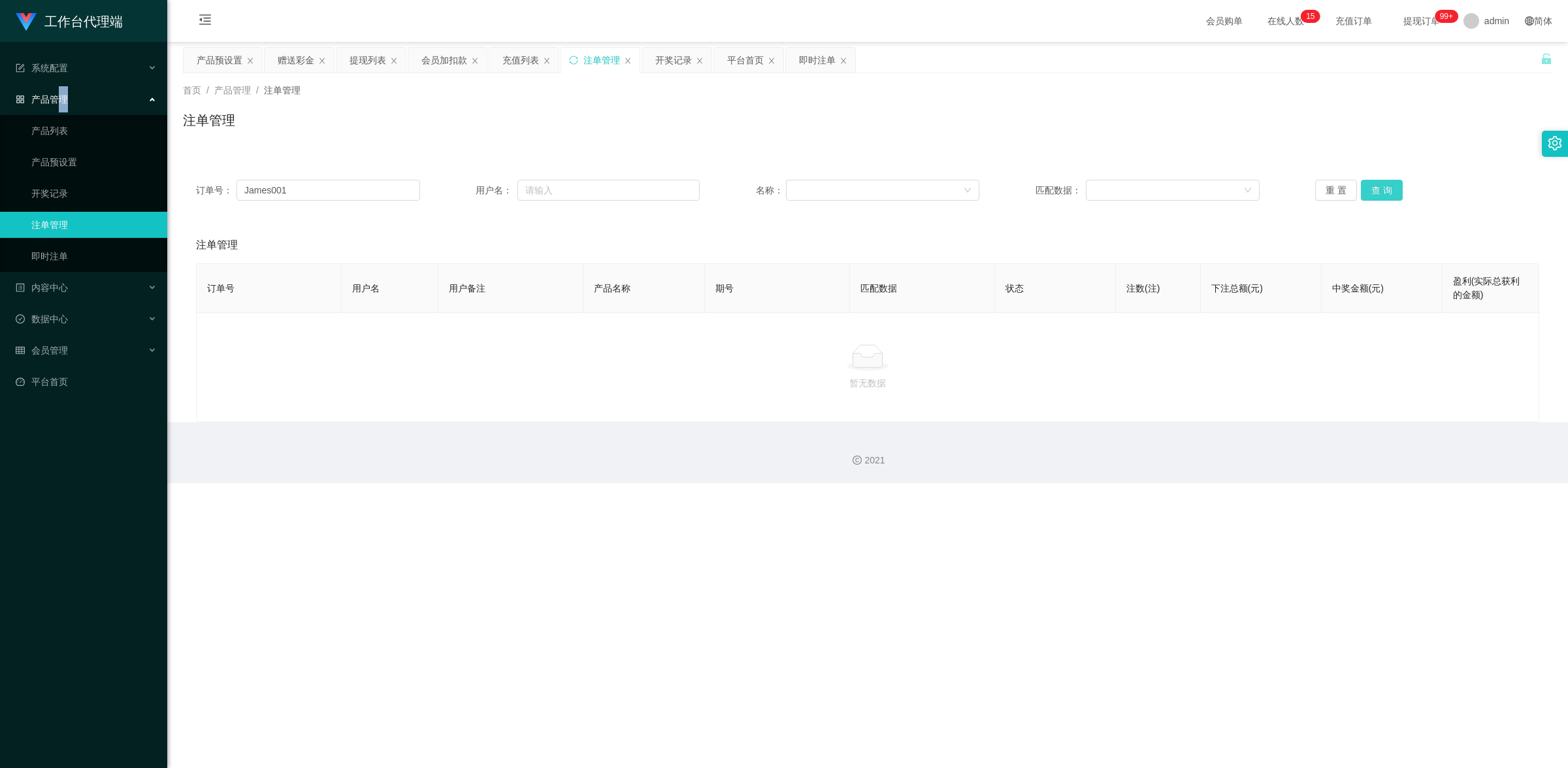
click at [1370, 184] on button "查 询" at bounding box center [1381, 190] width 42 height 21
click at [87, 346] on div "会员管理" at bounding box center [83, 351] width 167 height 26
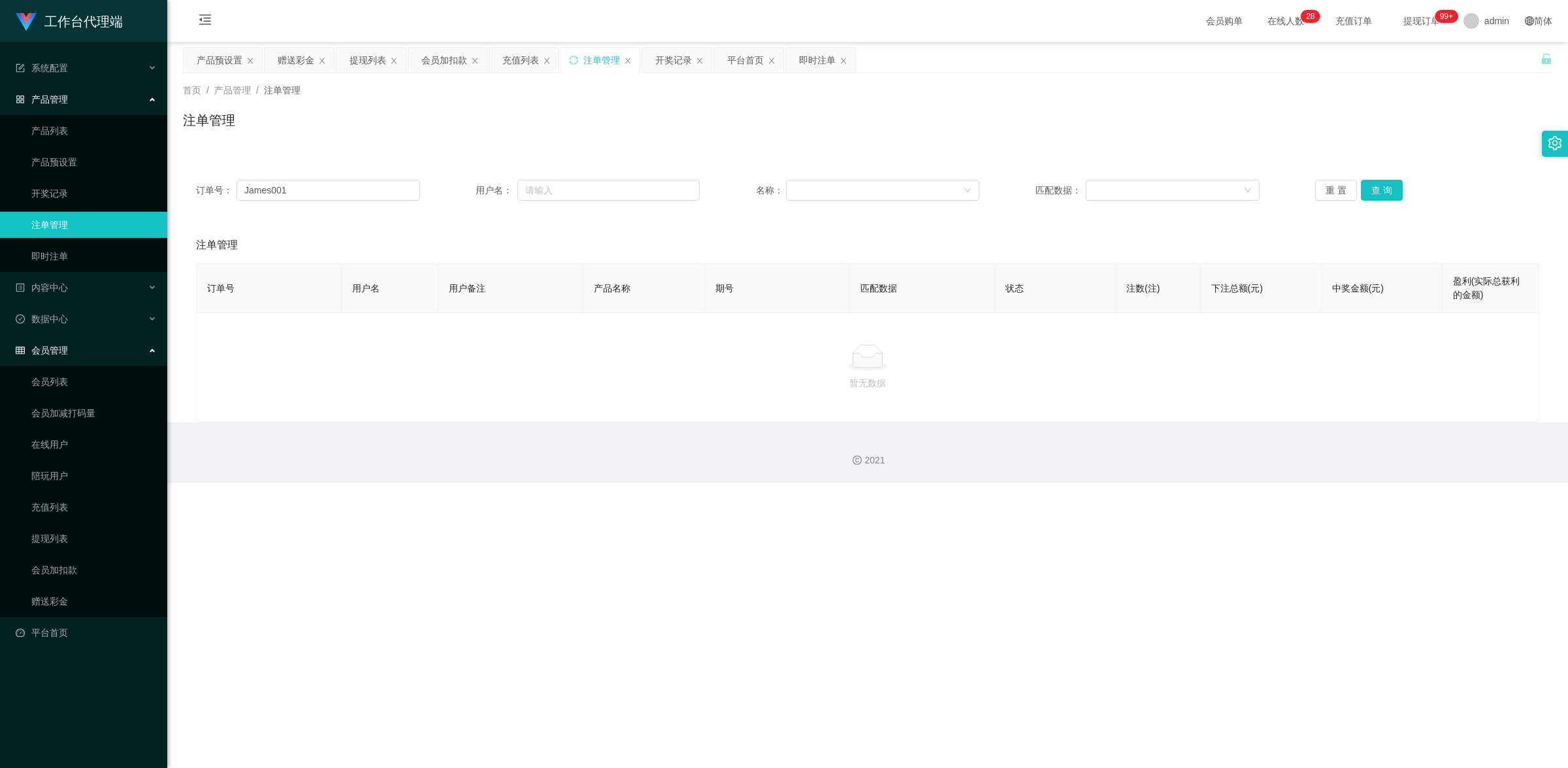
click at [74, 103] on div "产品管理" at bounding box center [83, 100] width 167 height 26
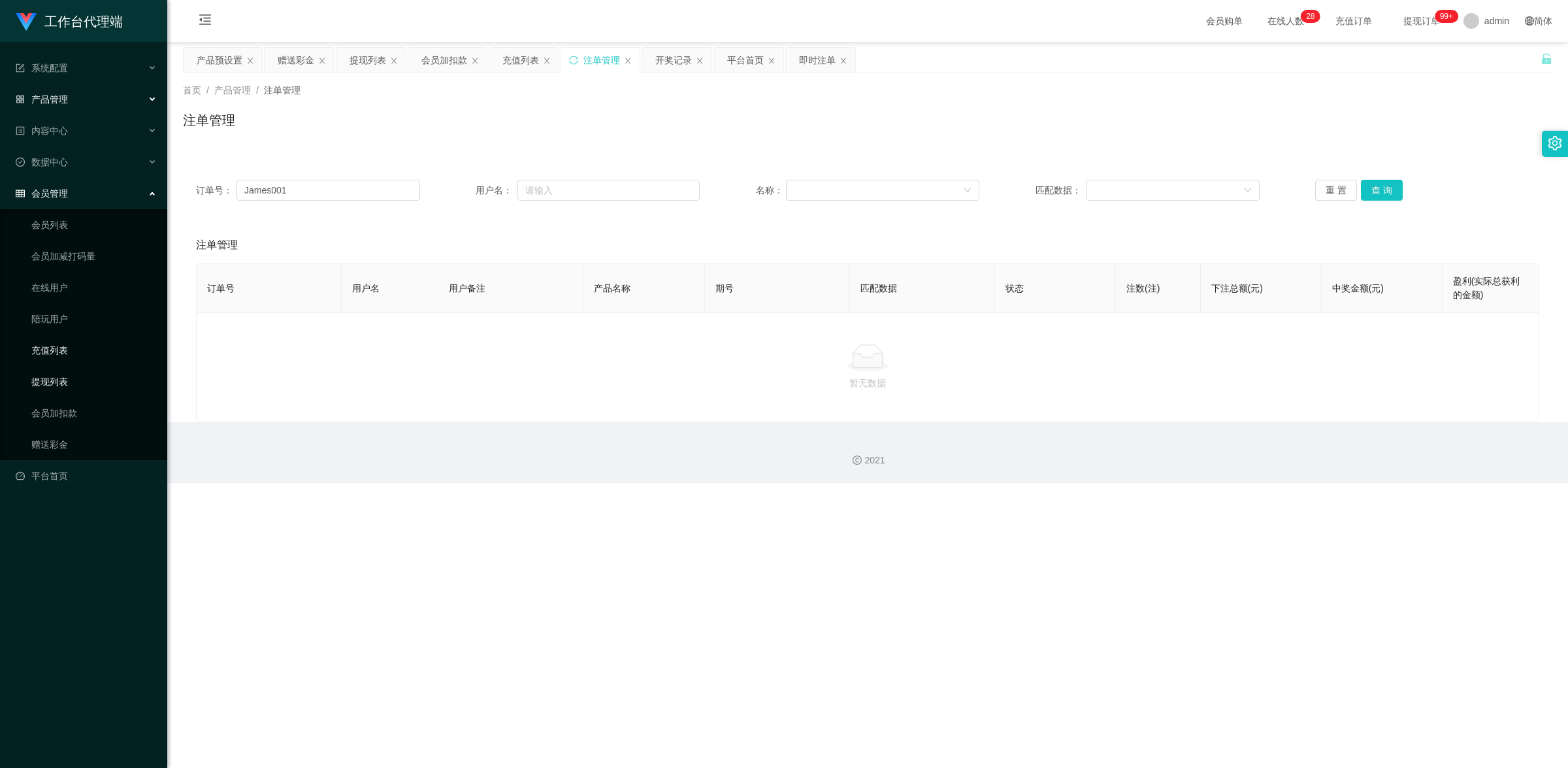
click at [70, 379] on link "提现列表" at bounding box center [93, 382] width 125 height 26
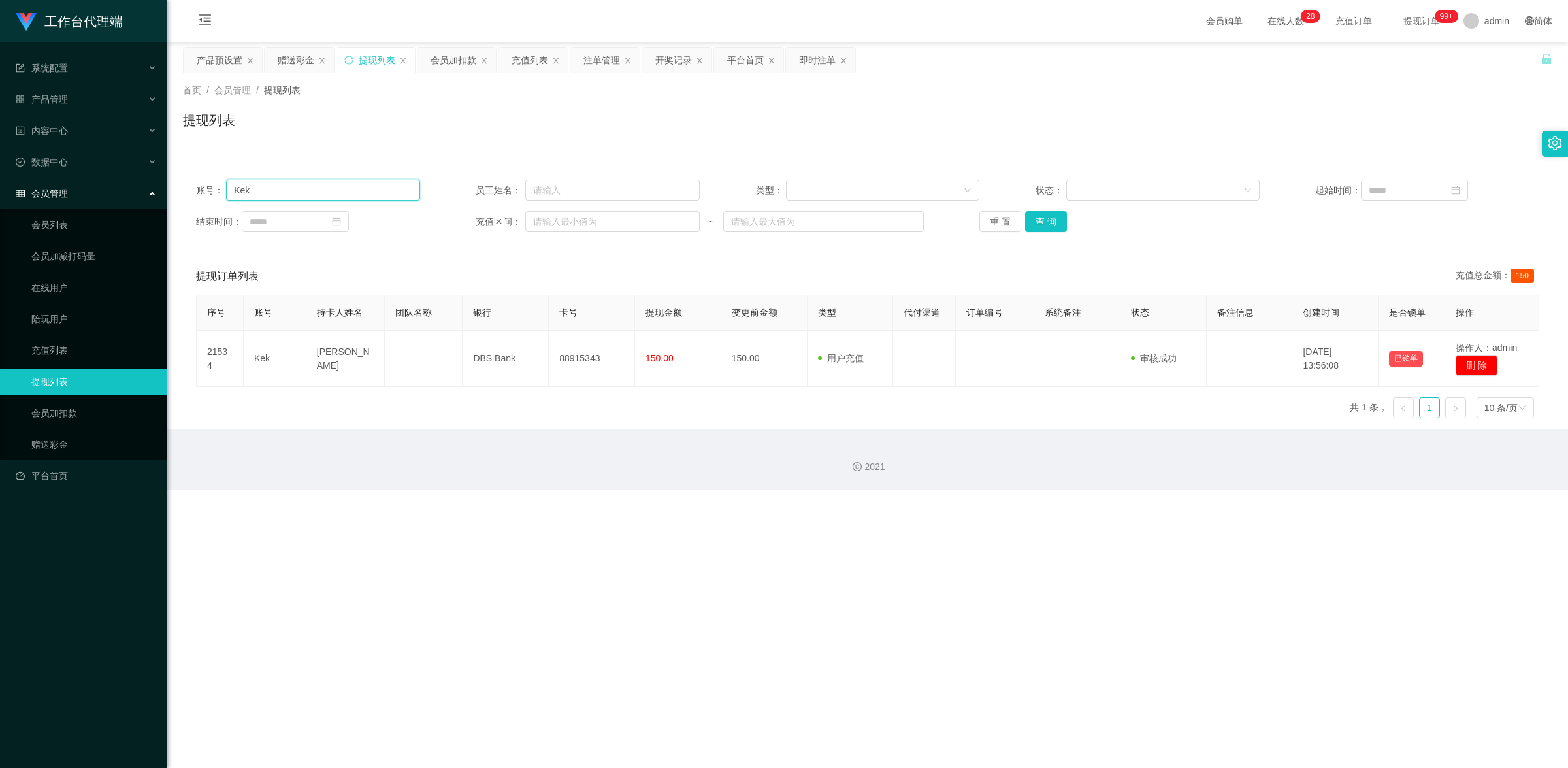
click at [335, 186] on input "Kek" at bounding box center [322, 190] width 193 height 21
paste input "Jing5020"
type input "Jing5020"
click at [1043, 228] on button "查 询" at bounding box center [1045, 222] width 42 height 21
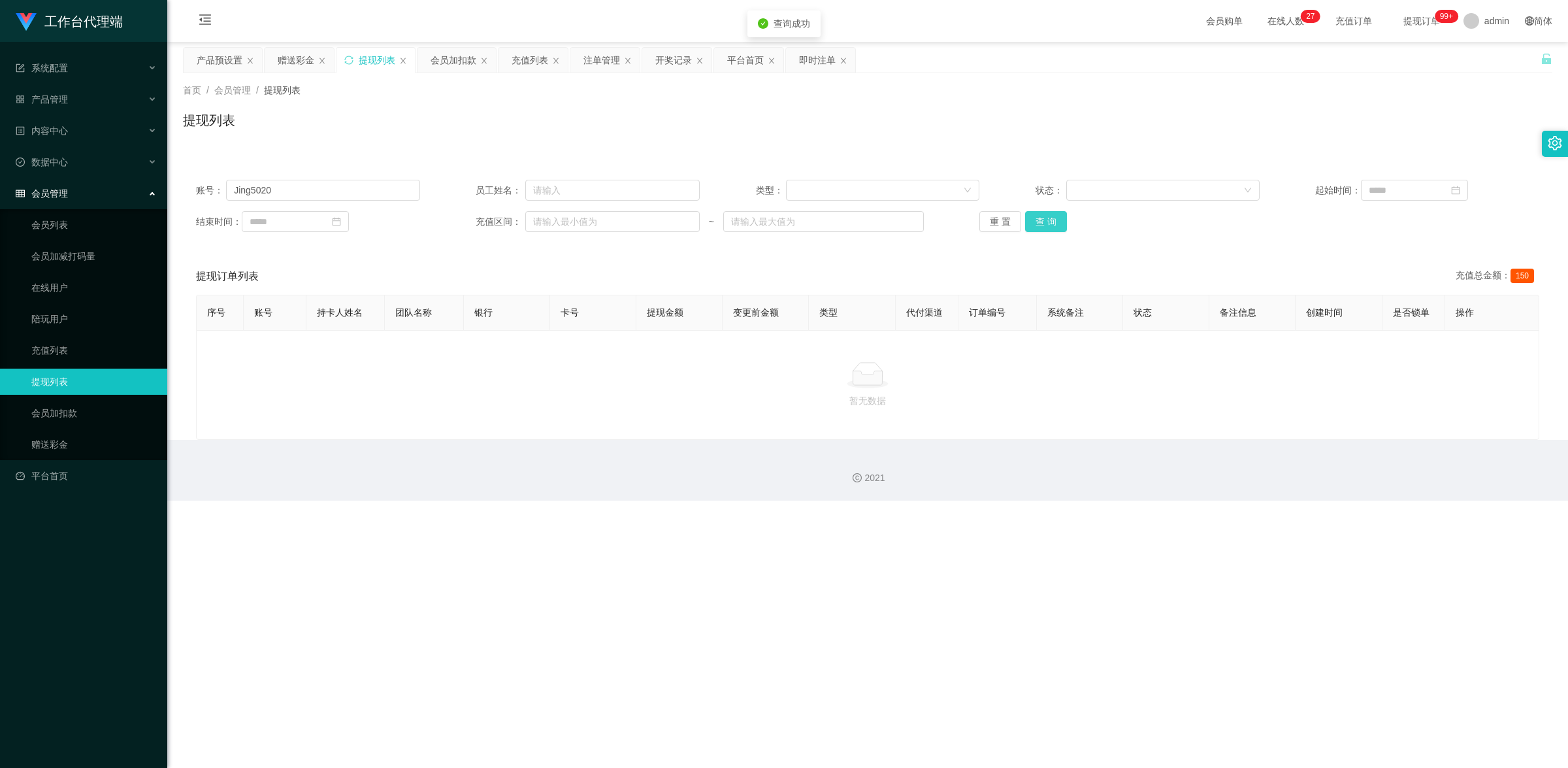
click at [1049, 225] on button "查 询" at bounding box center [1045, 222] width 42 height 21
click at [85, 442] on link "赠送彩金" at bounding box center [93, 444] width 125 height 26
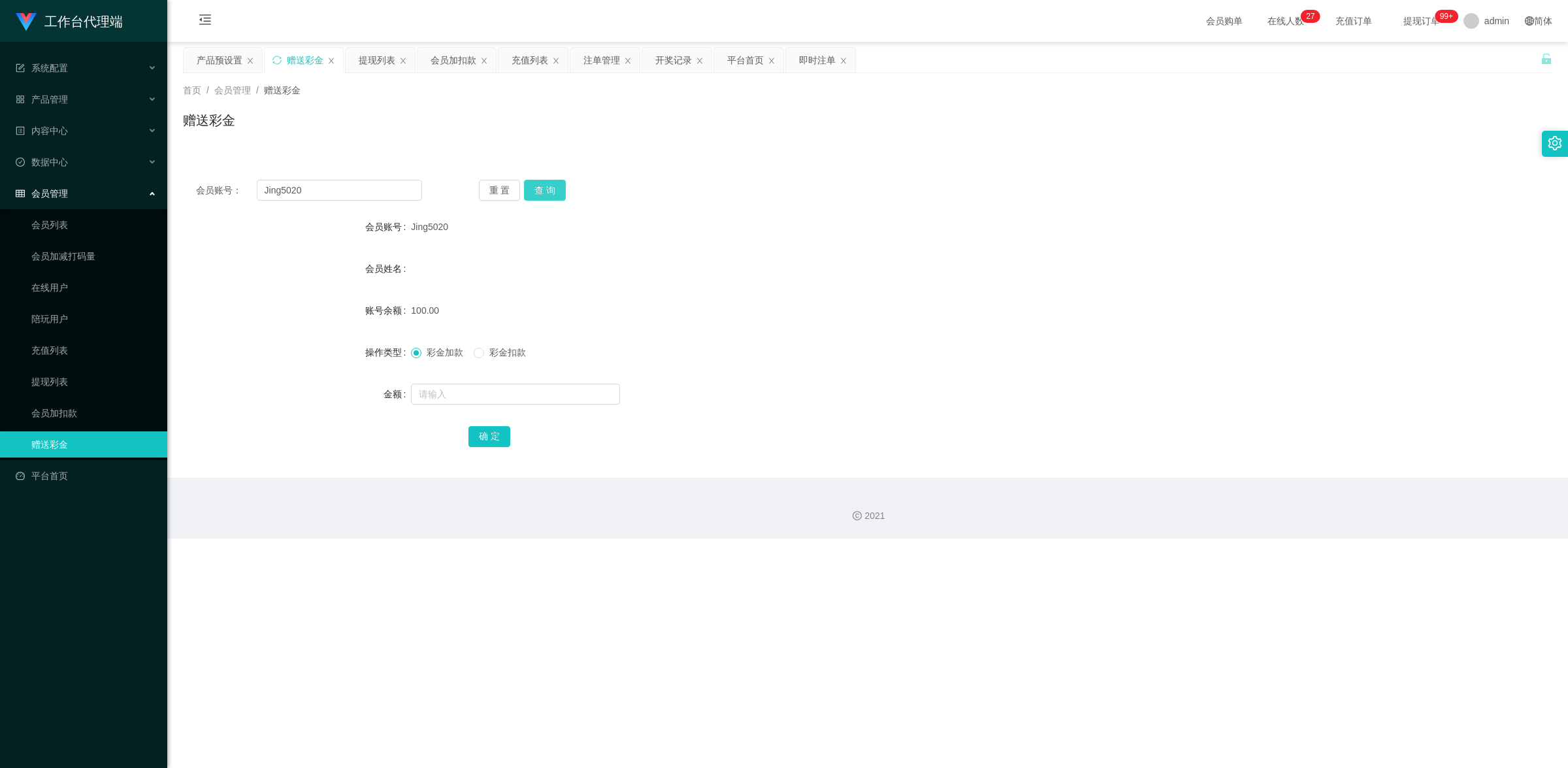
click at [539, 186] on button "查 询" at bounding box center [544, 190] width 42 height 21
click at [61, 380] on link "提现列表" at bounding box center [93, 382] width 125 height 26
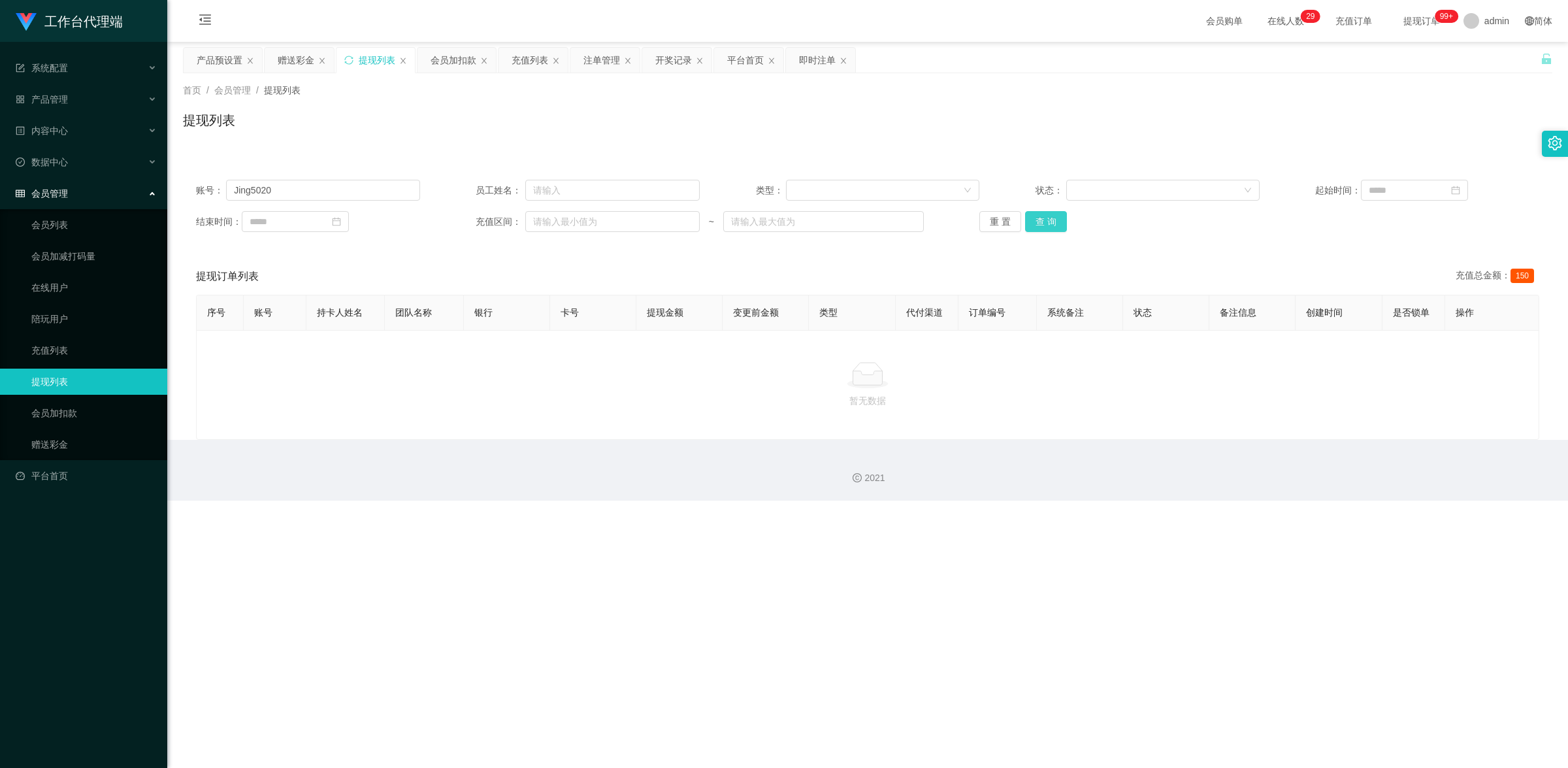
click at [1038, 230] on button "查 询" at bounding box center [1045, 222] width 42 height 21
click at [1037, 221] on button "查 询" at bounding box center [1045, 222] width 42 height 21
